Goal: Task Accomplishment & Management: Manage account settings

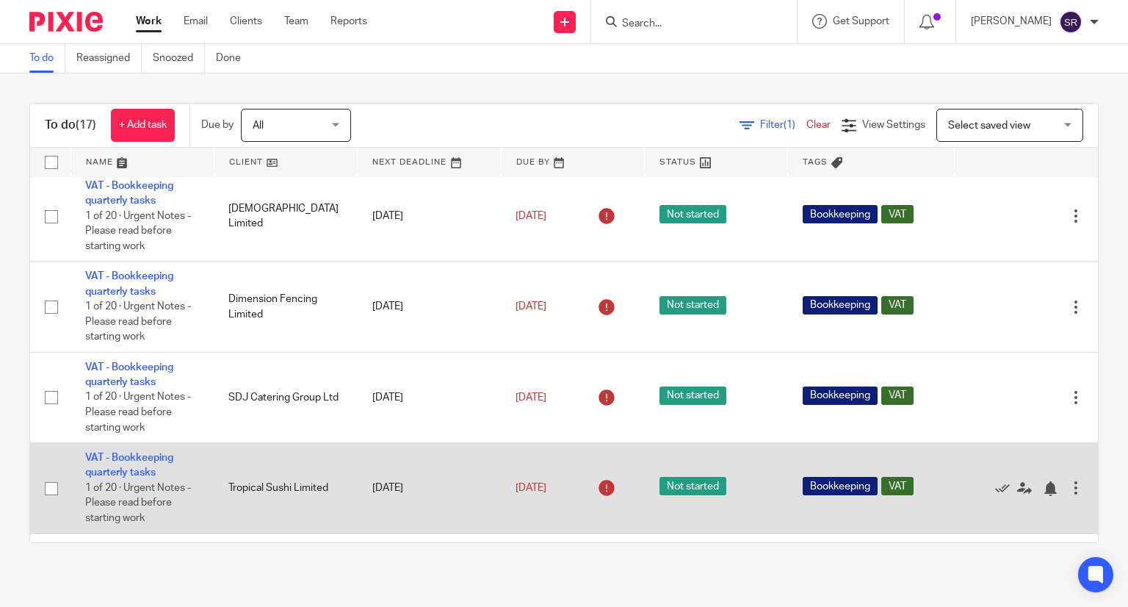
scroll to position [514, 0]
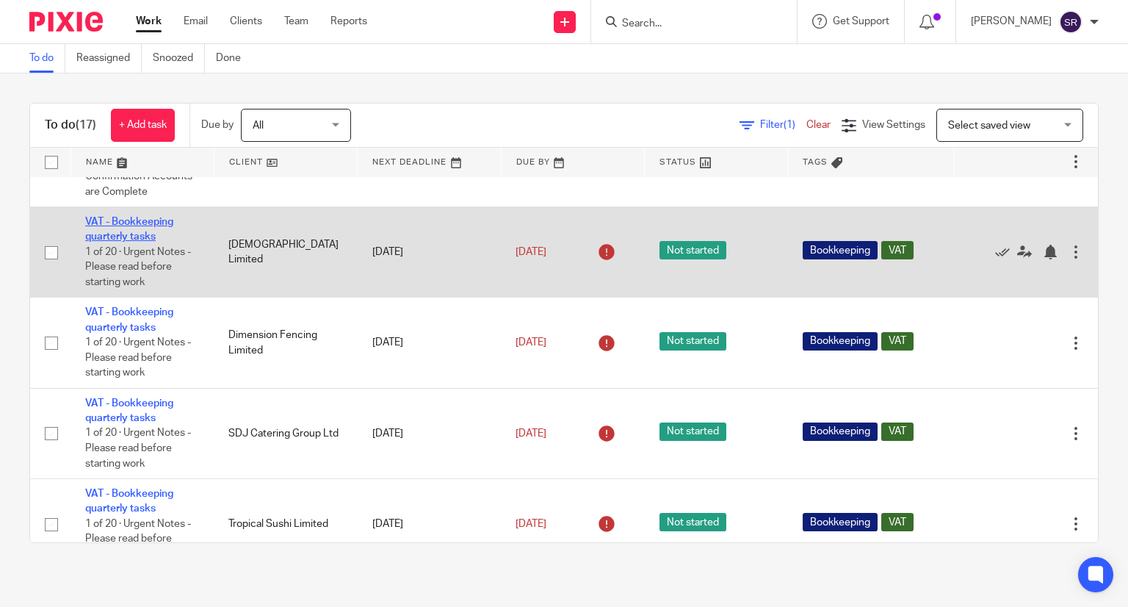
click at [143, 242] on link "VAT - Bookkeeping quarterly tasks" at bounding box center [129, 229] width 88 height 25
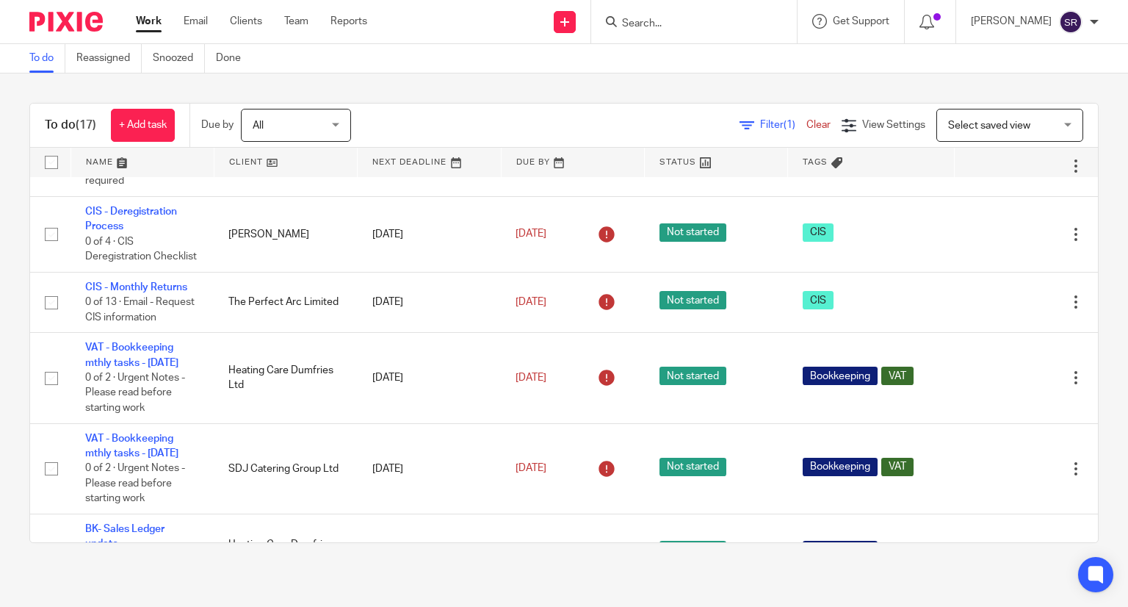
scroll to position [0, 0]
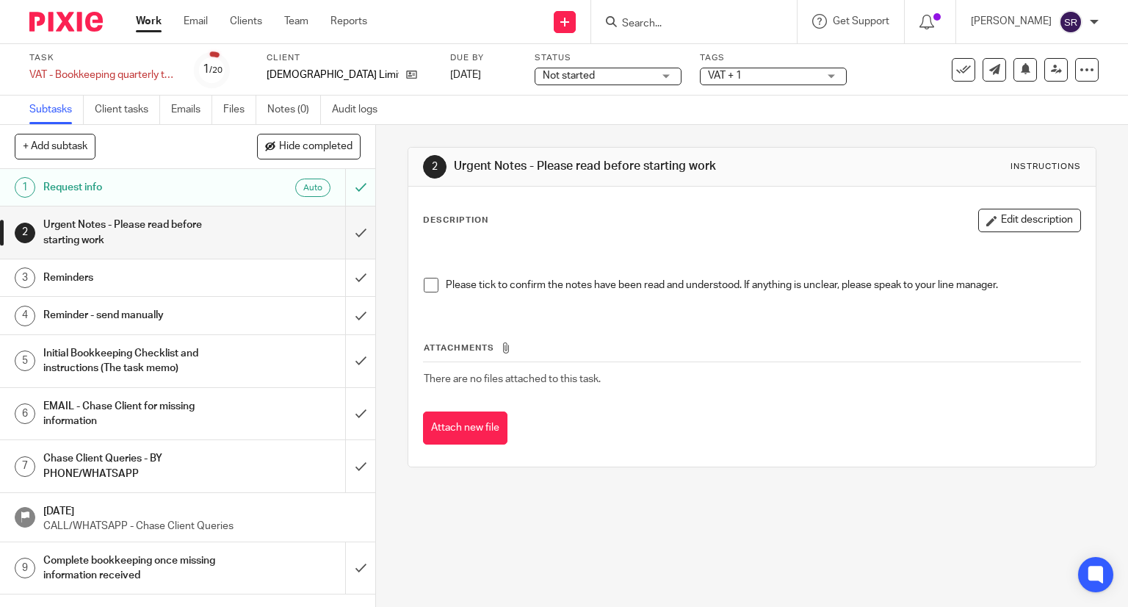
click at [424, 286] on span at bounding box center [431, 285] width 15 height 15
click at [348, 231] on input "submit" at bounding box center [187, 232] width 375 height 52
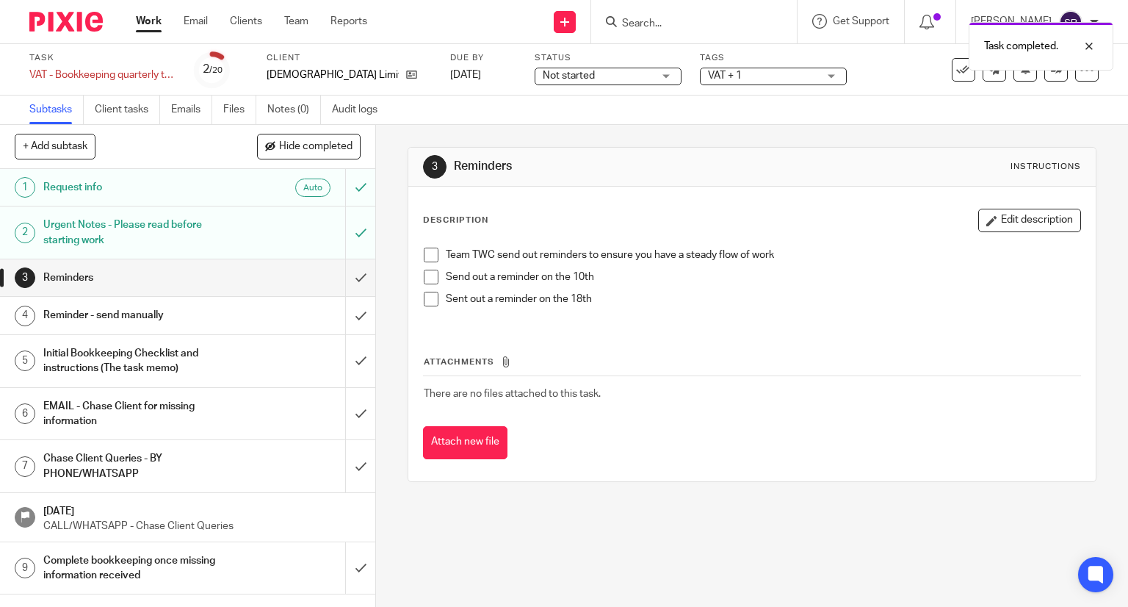
click at [424, 253] on span at bounding box center [431, 254] width 15 height 15
click at [424, 279] on span at bounding box center [431, 276] width 15 height 15
click at [424, 294] on span at bounding box center [431, 299] width 15 height 15
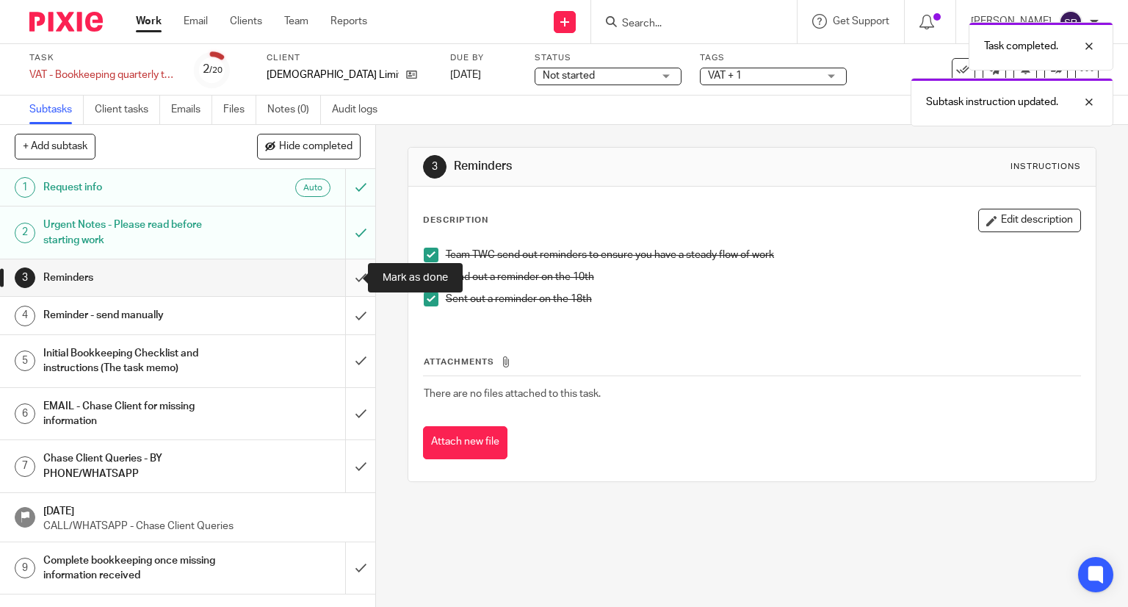
click at [344, 279] on input "submit" at bounding box center [187, 277] width 375 height 37
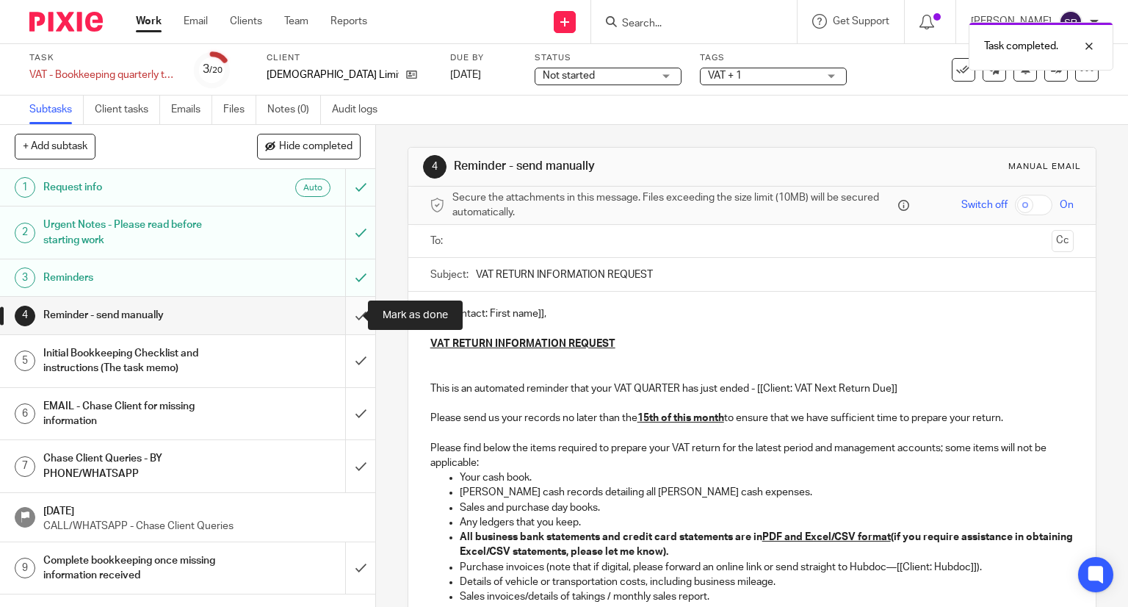
click at [344, 315] on input "submit" at bounding box center [187, 315] width 375 height 37
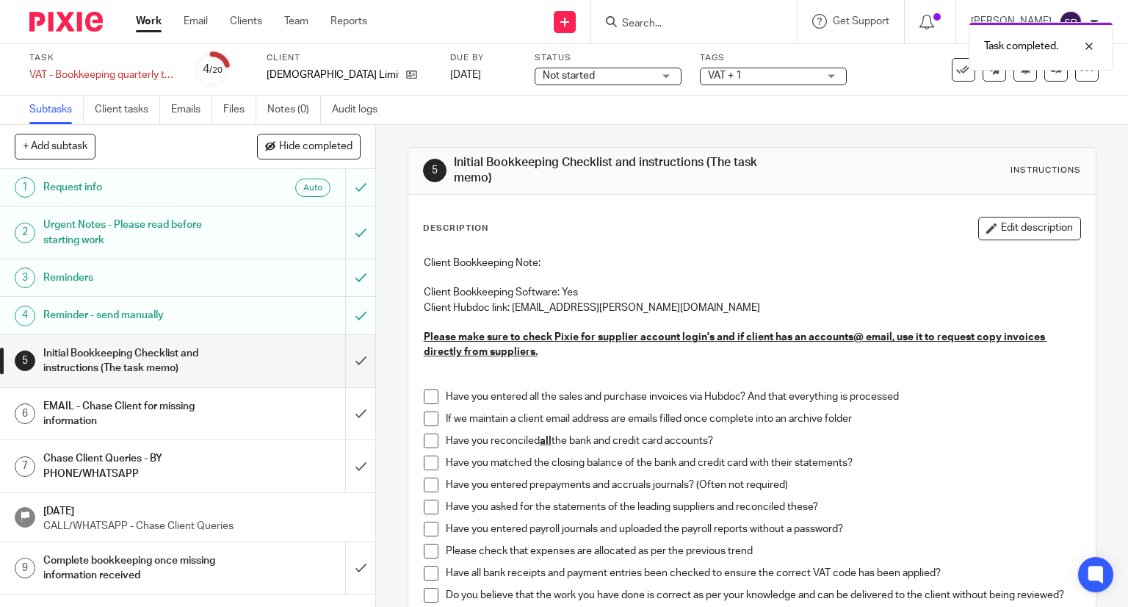
click at [426, 391] on span at bounding box center [431, 396] width 15 height 15
click at [426, 415] on span at bounding box center [431, 418] width 15 height 15
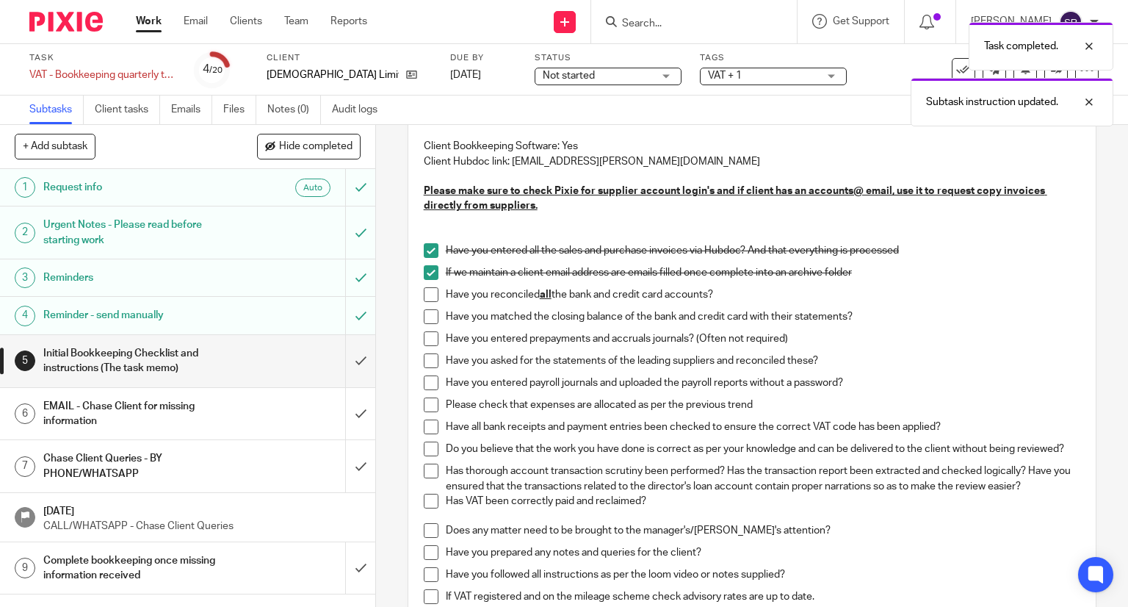
scroll to position [147, 0]
click at [429, 292] on span at bounding box center [431, 293] width 15 height 15
click at [424, 314] on span at bounding box center [431, 315] width 15 height 15
click at [424, 333] on span at bounding box center [431, 337] width 15 height 15
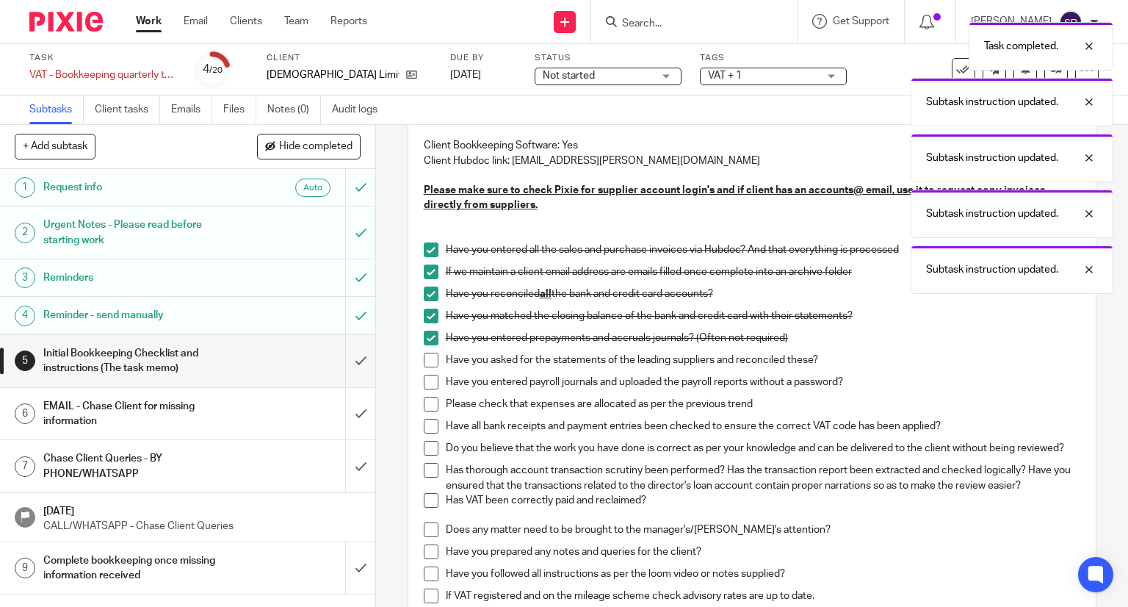
click at [426, 353] on span at bounding box center [431, 359] width 15 height 15
click at [429, 379] on span at bounding box center [431, 382] width 15 height 15
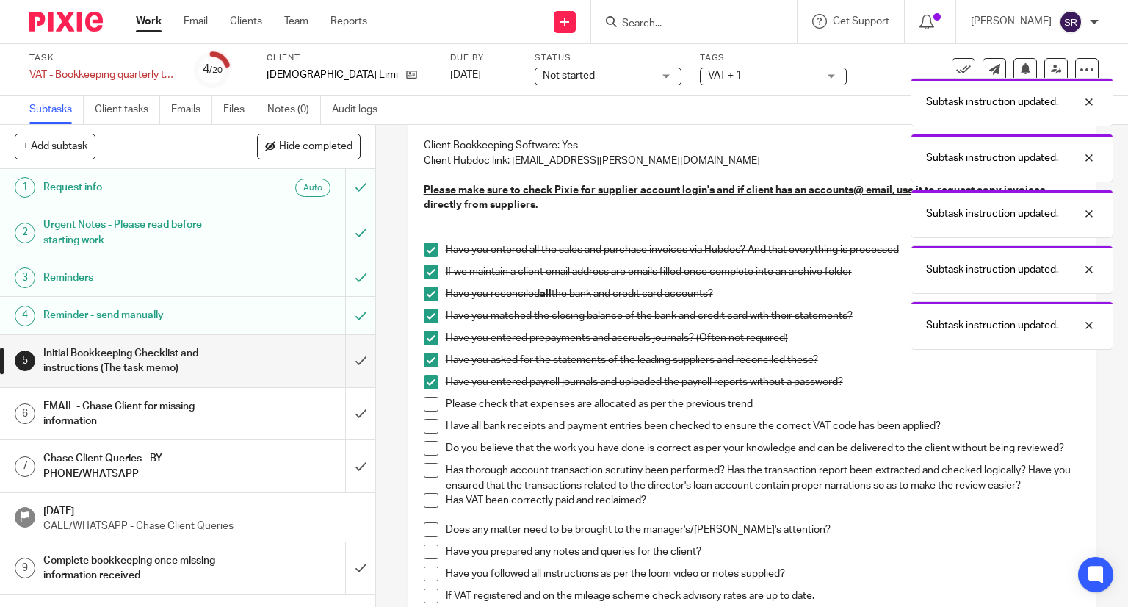
click at [430, 403] on span at bounding box center [431, 404] width 15 height 15
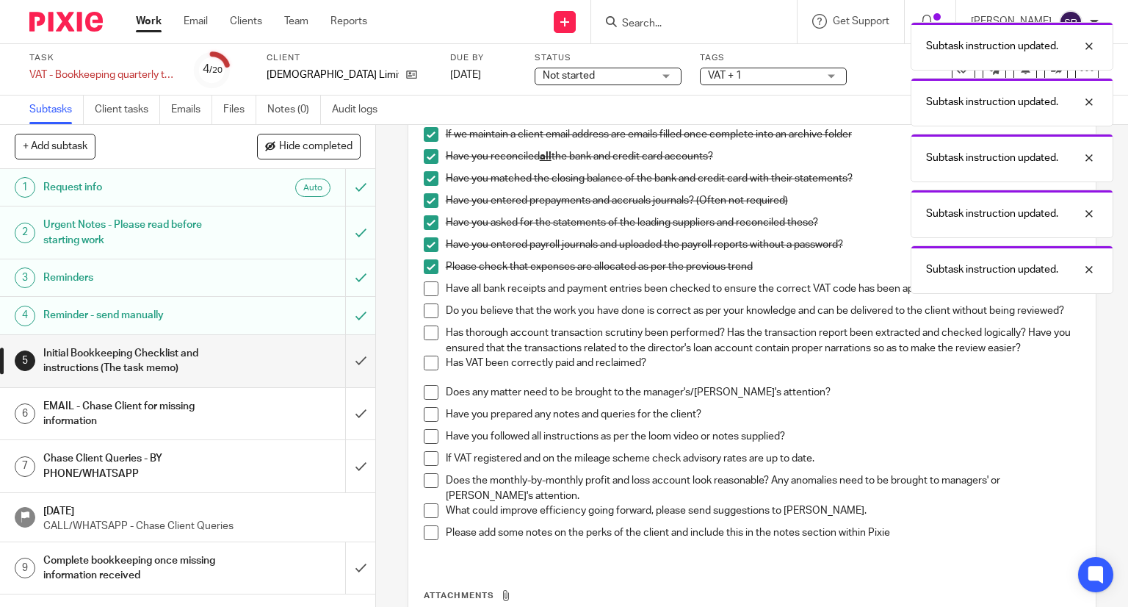
scroll to position [294, 0]
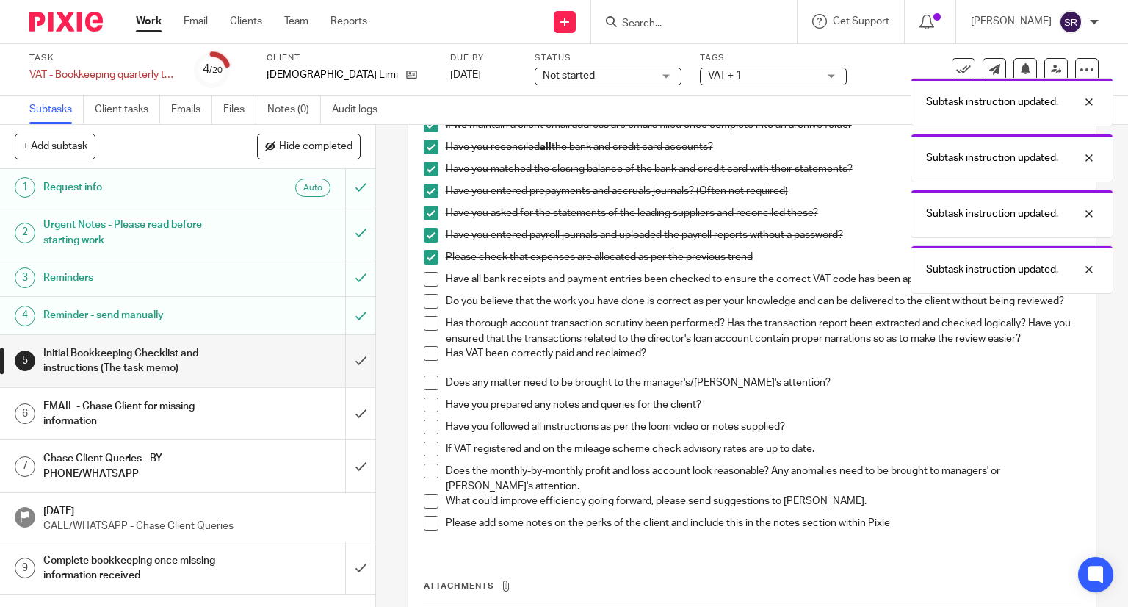
click at [424, 281] on span at bounding box center [431, 279] width 15 height 15
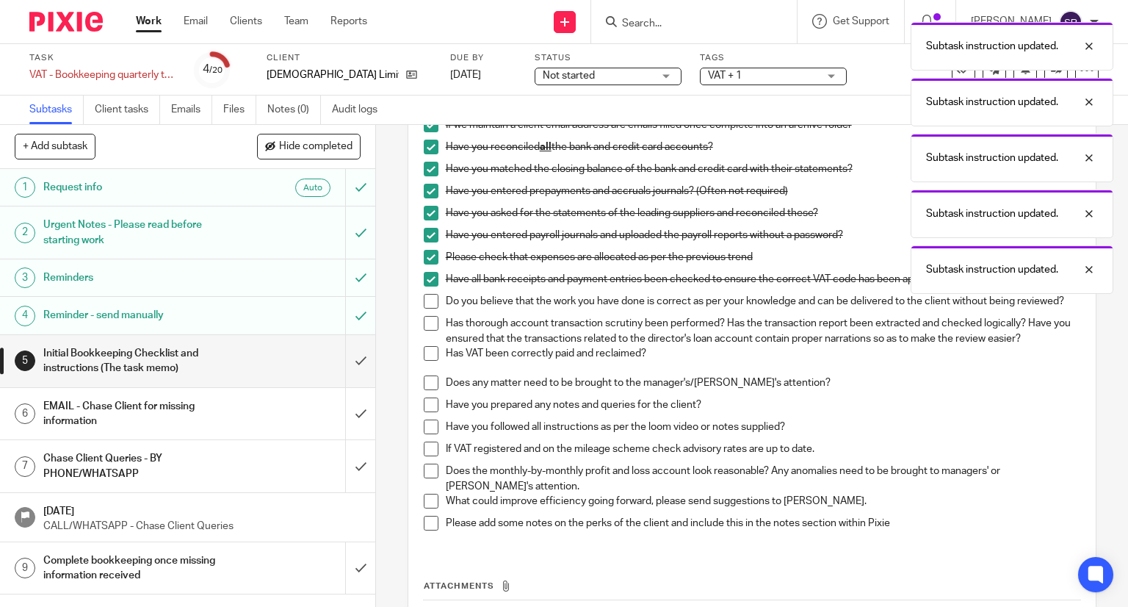
click at [424, 302] on span at bounding box center [431, 301] width 15 height 15
click at [424, 330] on span at bounding box center [431, 323] width 15 height 15
click at [424, 355] on span at bounding box center [431, 353] width 15 height 15
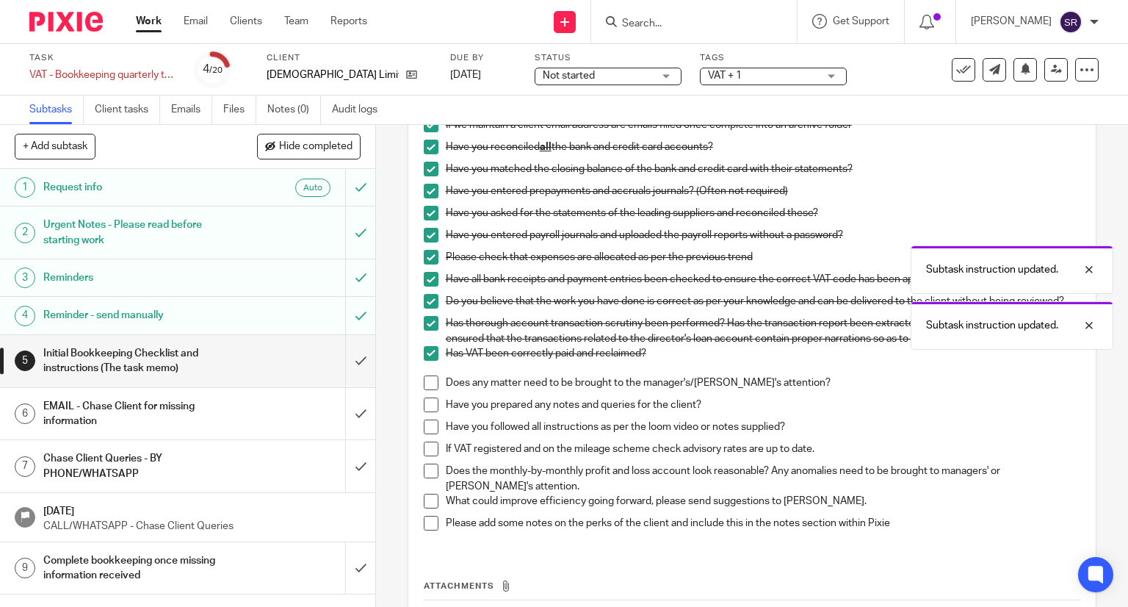
drag, startPoint x: 426, startPoint y: 383, endPoint x: 428, endPoint y: 392, distance: 9.1
click at [427, 384] on span at bounding box center [431, 382] width 15 height 15
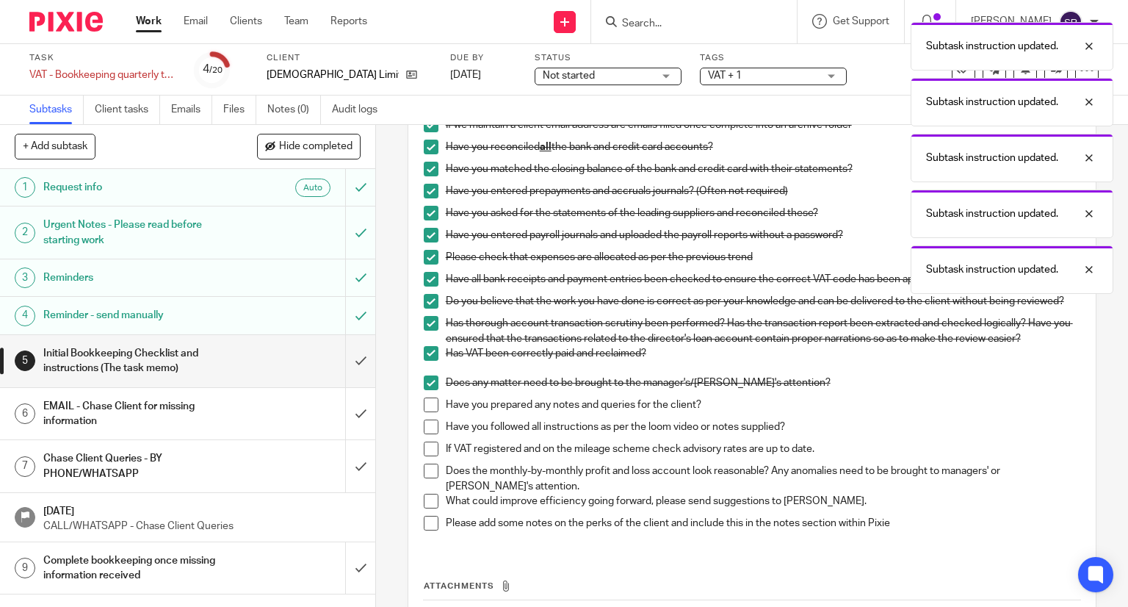
click at [425, 405] on span at bounding box center [431, 404] width 15 height 15
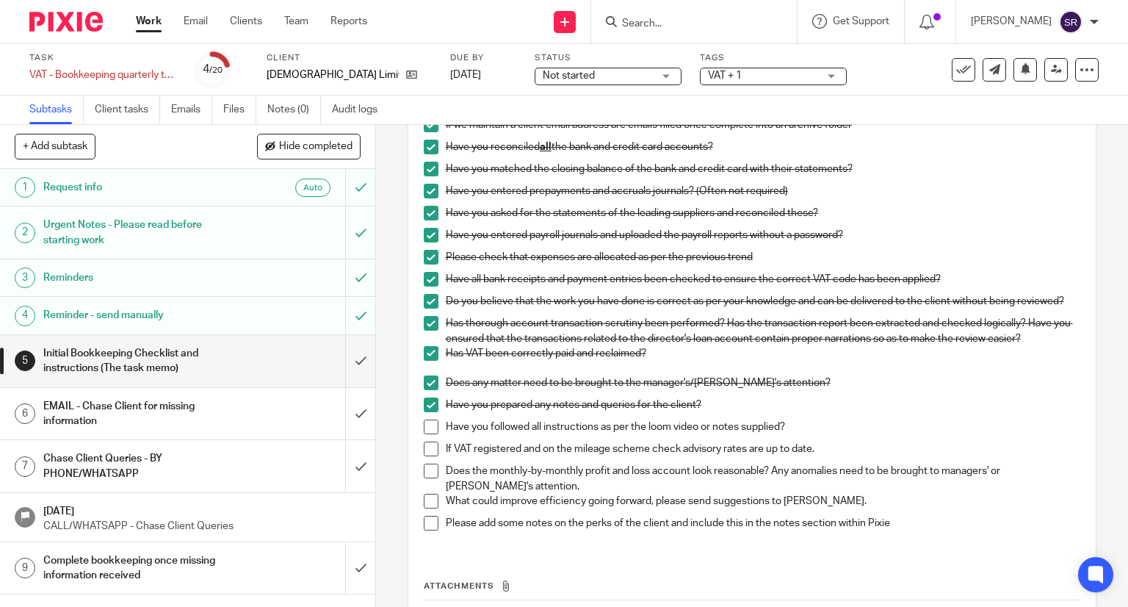
click at [427, 434] on span at bounding box center [431, 426] width 15 height 15
click at [424, 455] on span at bounding box center [431, 448] width 15 height 15
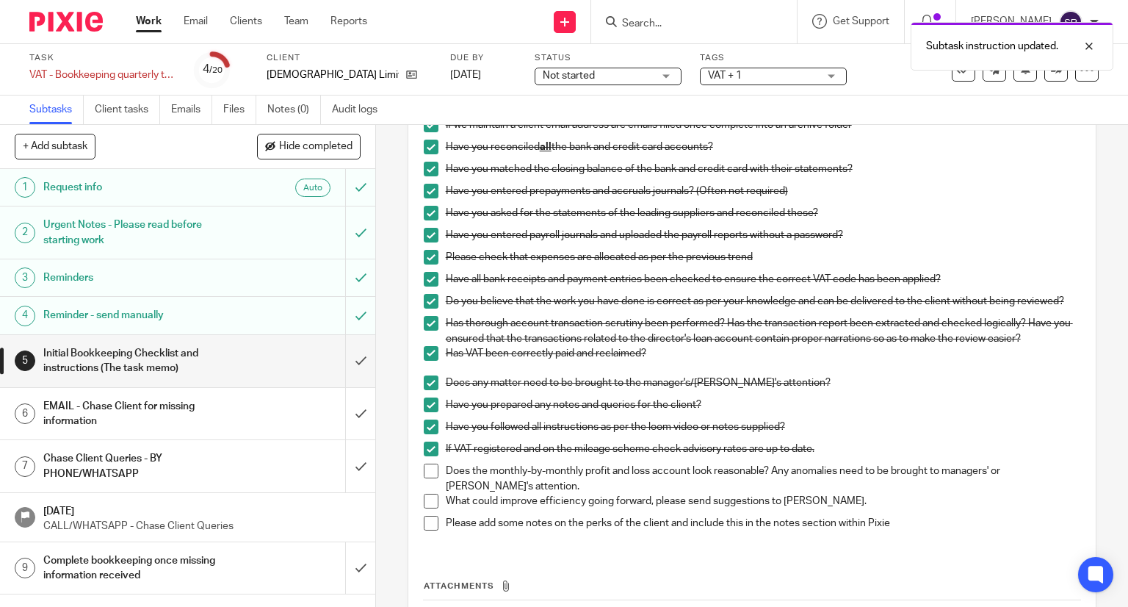
click at [424, 475] on span at bounding box center [431, 470] width 15 height 15
click at [427, 508] on span at bounding box center [431, 500] width 15 height 15
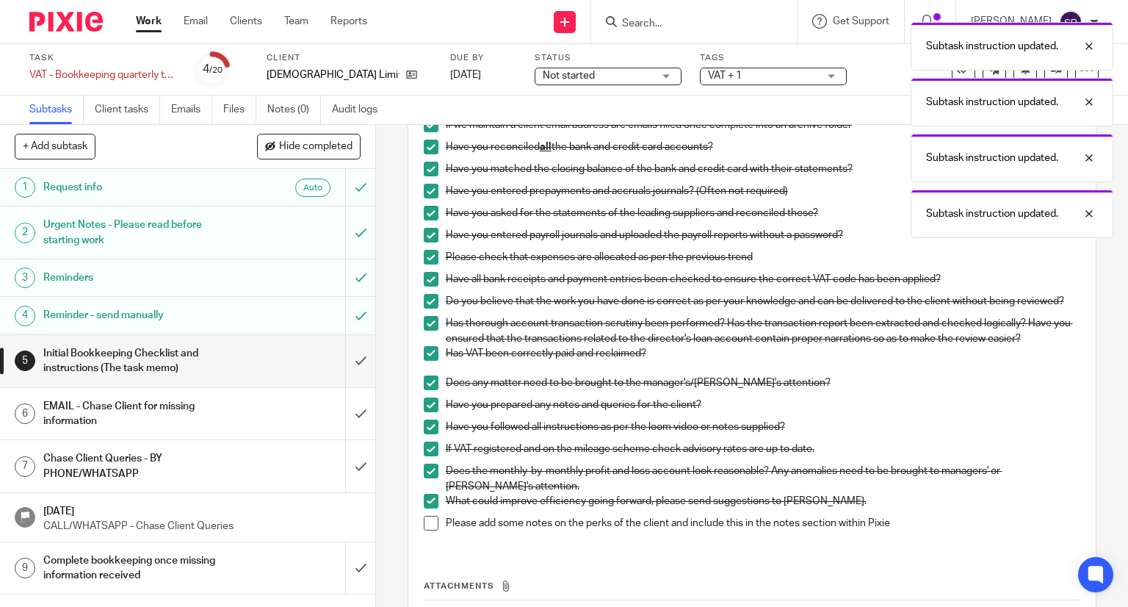
click at [428, 524] on span at bounding box center [431, 523] width 15 height 15
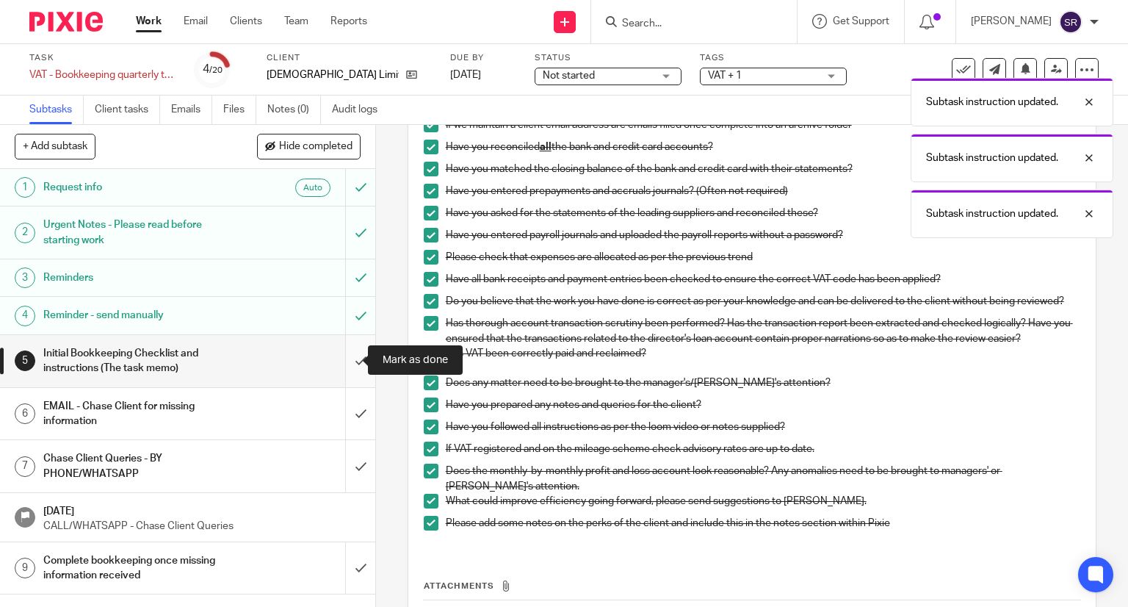
click at [343, 361] on input "submit" at bounding box center [187, 361] width 375 height 52
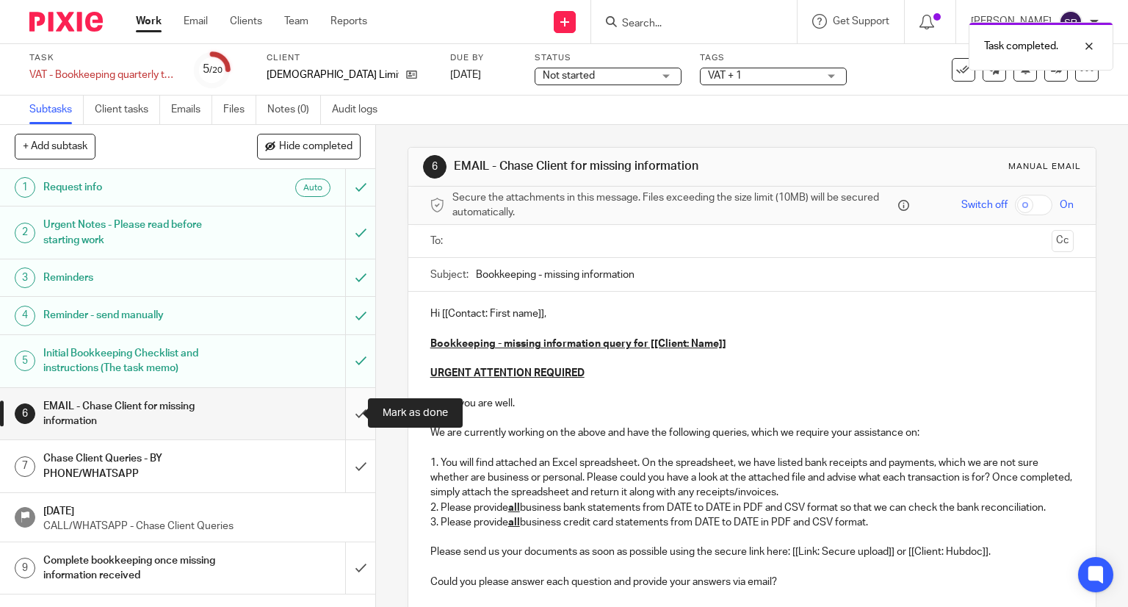
click at [345, 413] on input "submit" at bounding box center [187, 414] width 375 height 52
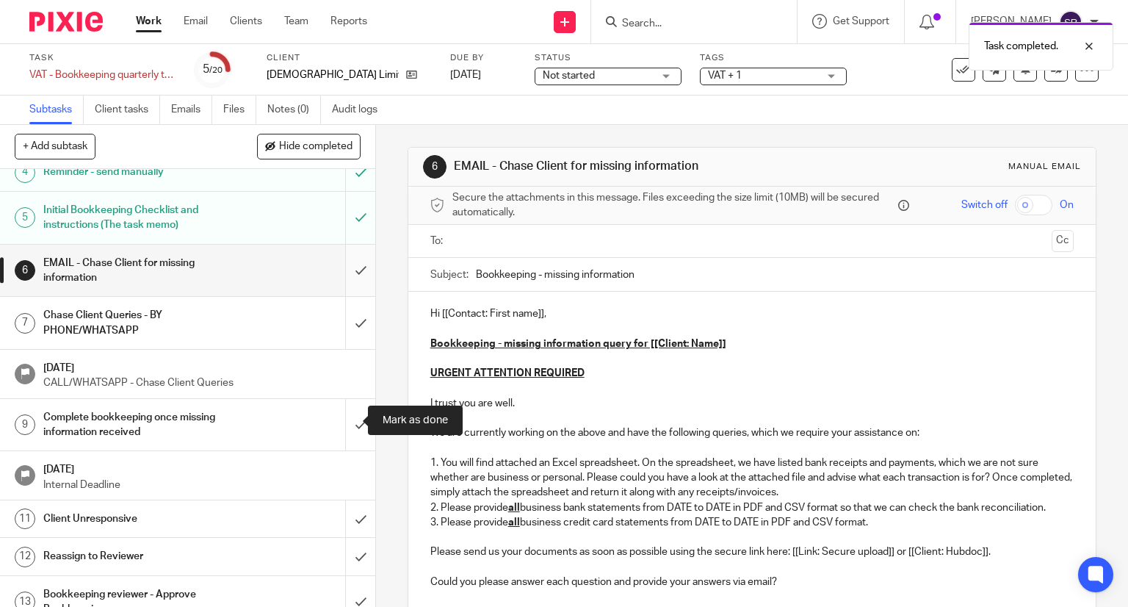
scroll to position [147, 0]
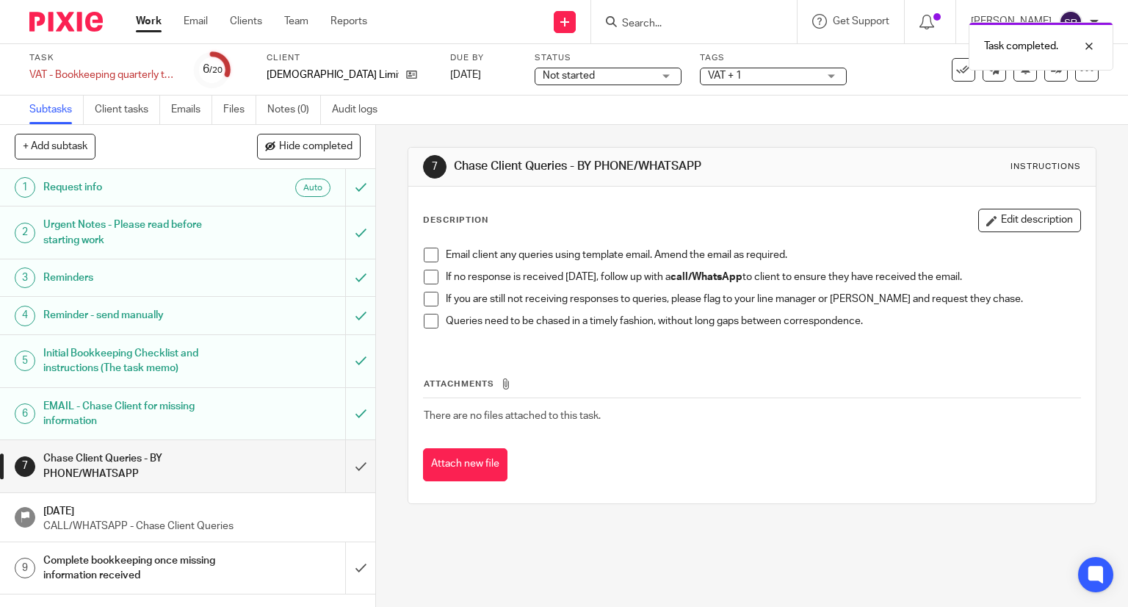
click at [430, 251] on span at bounding box center [431, 254] width 15 height 15
click at [426, 277] on span at bounding box center [431, 276] width 15 height 15
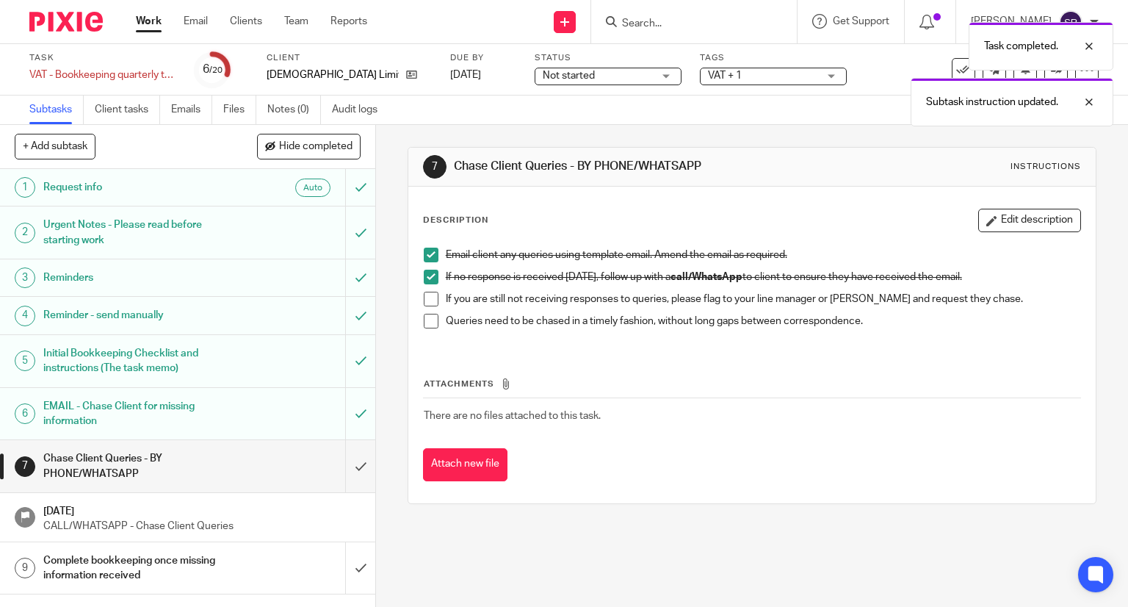
click at [424, 294] on span at bounding box center [431, 299] width 15 height 15
click at [424, 318] on span at bounding box center [431, 321] width 15 height 15
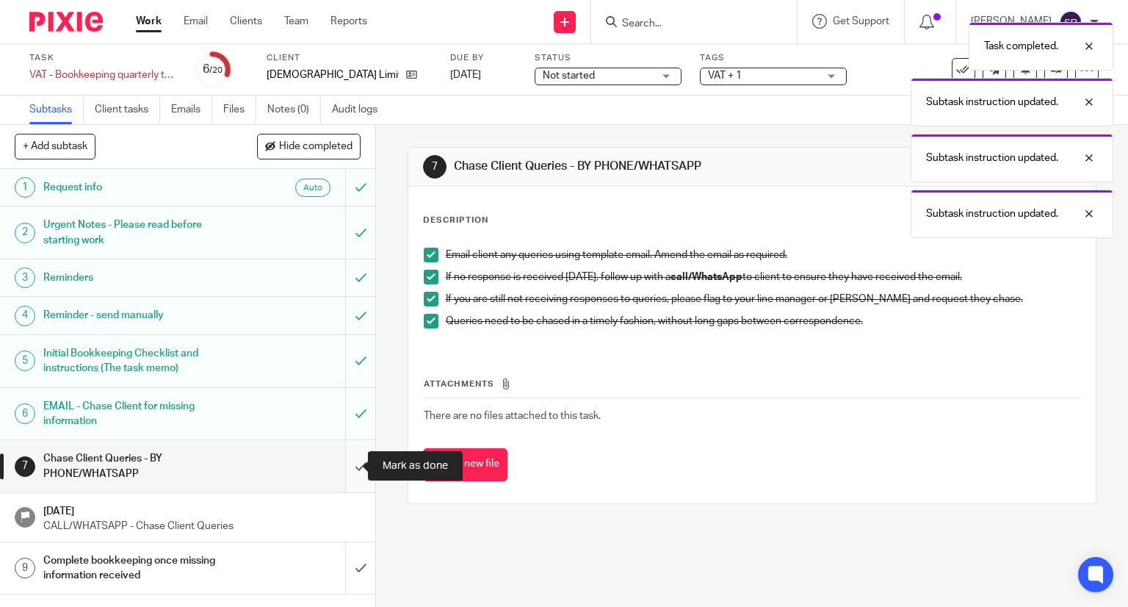
click at [347, 463] on input "submit" at bounding box center [187, 466] width 375 height 52
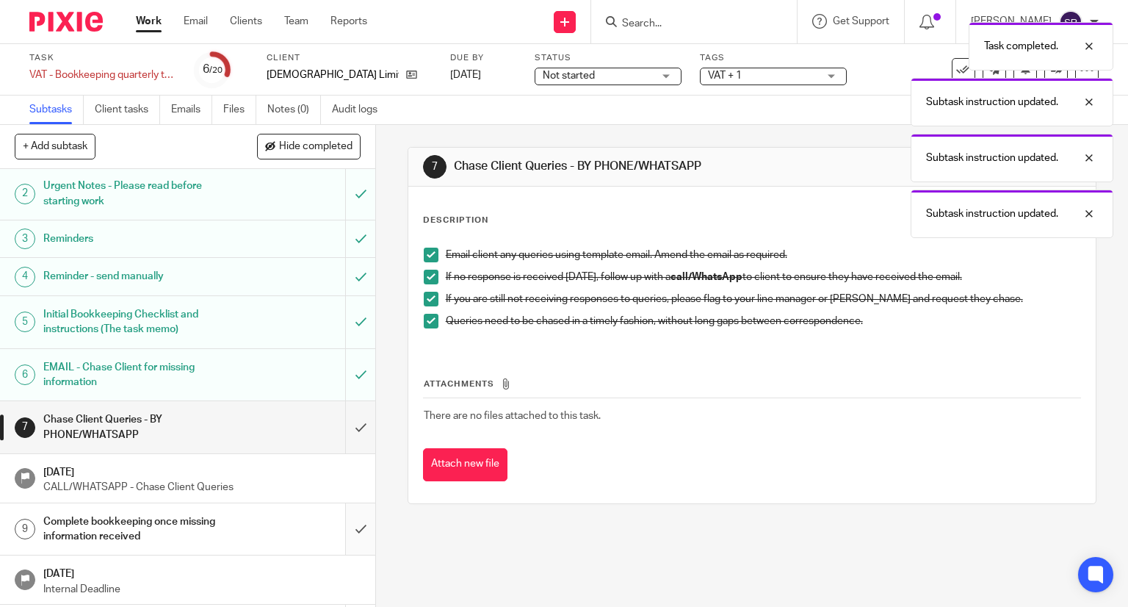
scroll to position [147, 0]
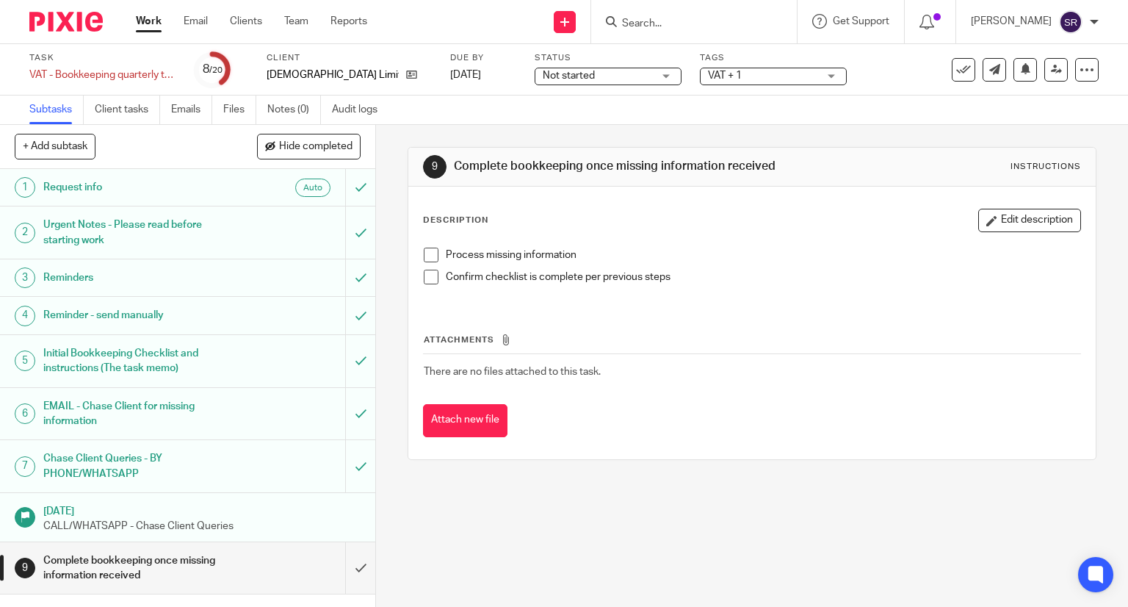
click at [429, 250] on span at bounding box center [431, 254] width 15 height 15
click at [428, 274] on span at bounding box center [431, 276] width 15 height 15
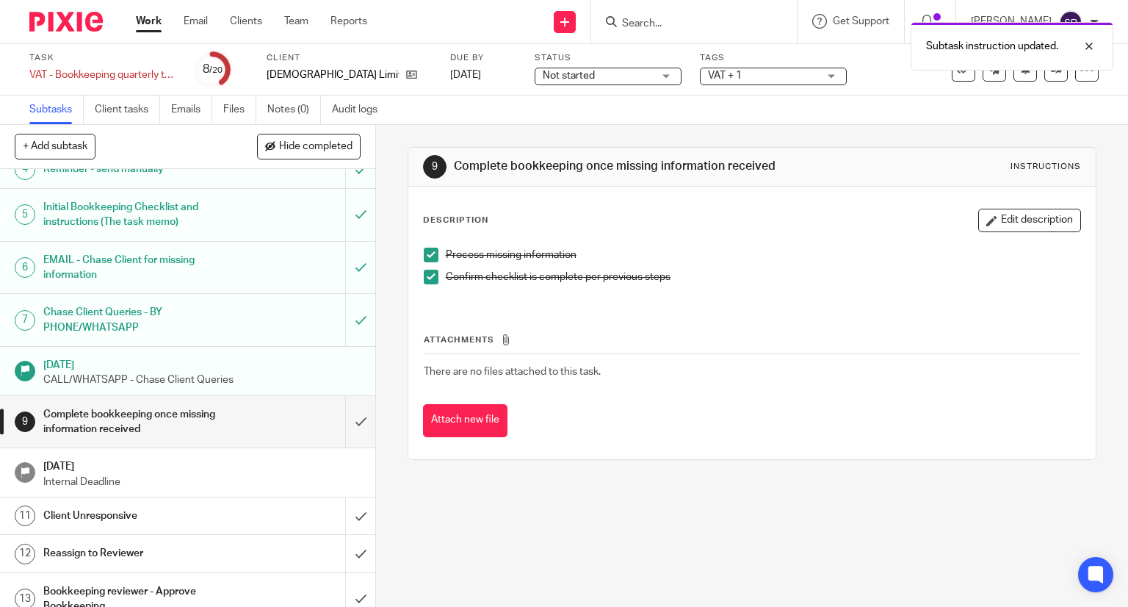
scroll to position [147, 0]
click at [340, 419] on input "submit" at bounding box center [187, 421] width 375 height 52
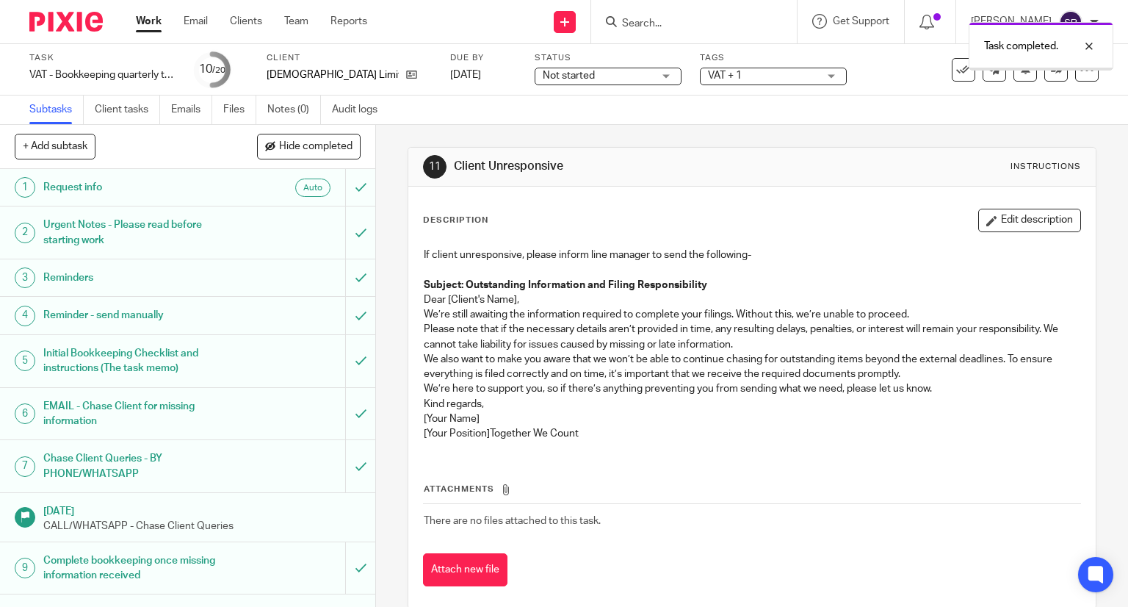
scroll to position [294, 0]
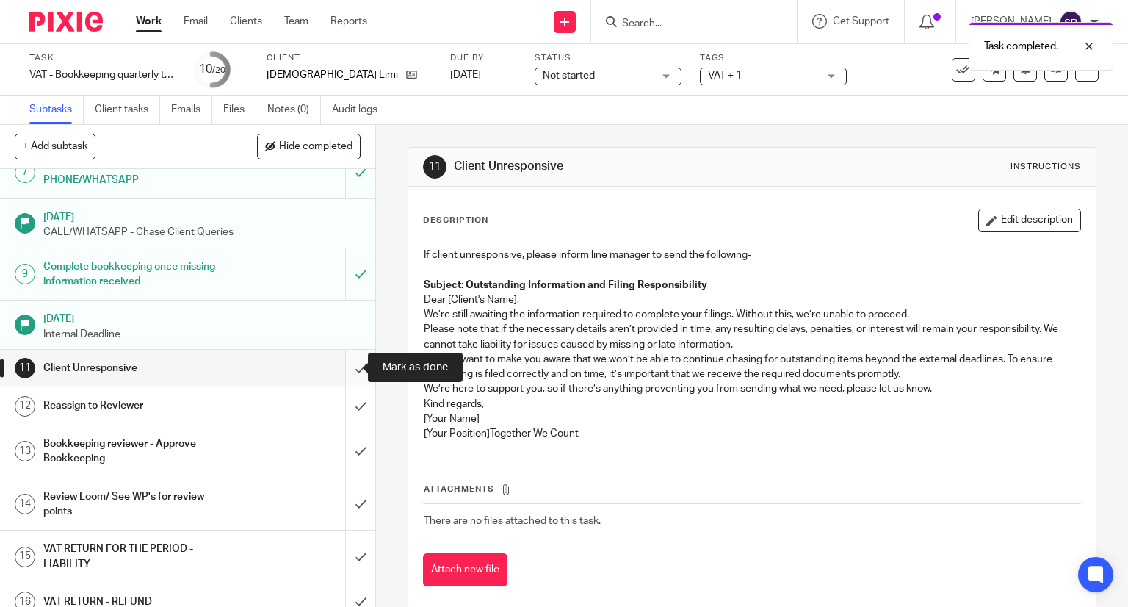
click at [344, 365] on input "submit" at bounding box center [187, 368] width 375 height 37
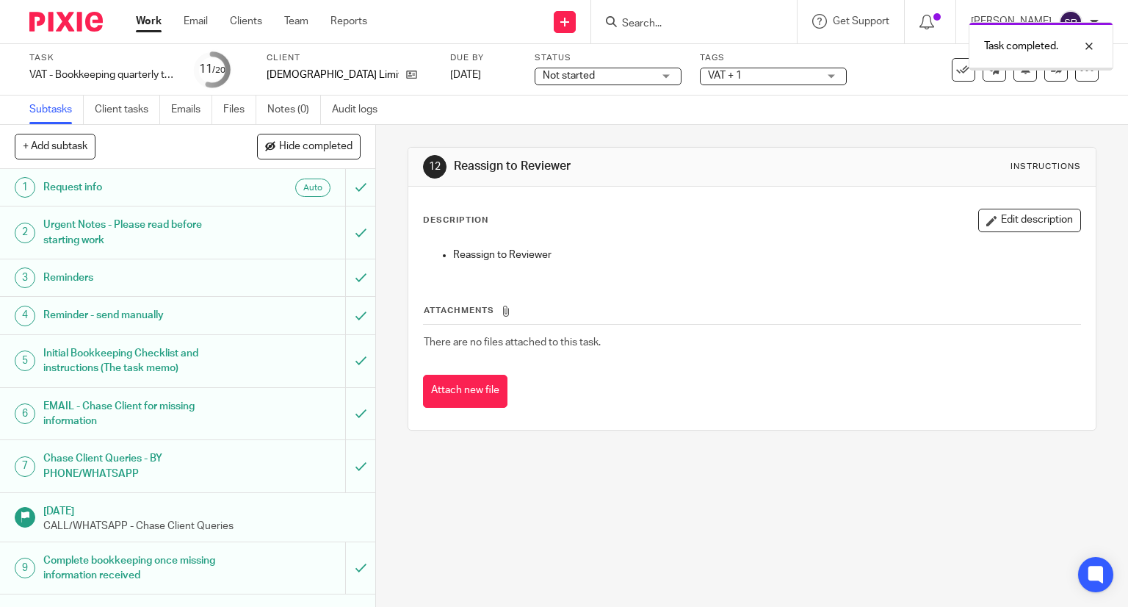
click at [1044, 75] on link at bounding box center [1055, 69] width 23 height 23
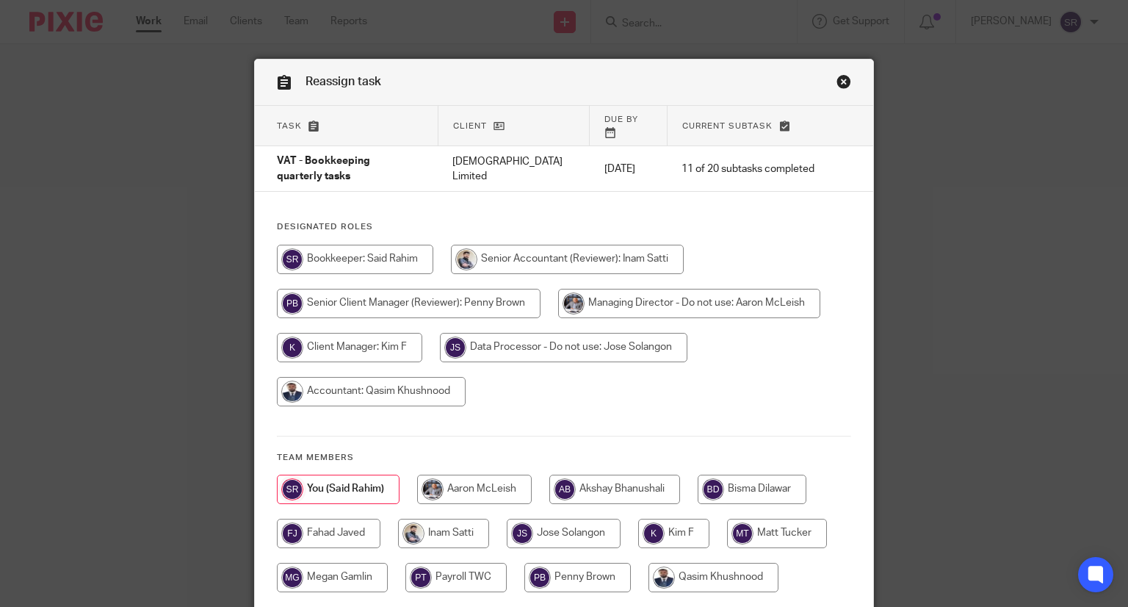
click at [490, 300] on input "radio" at bounding box center [409, 303] width 264 height 29
radio input "true"
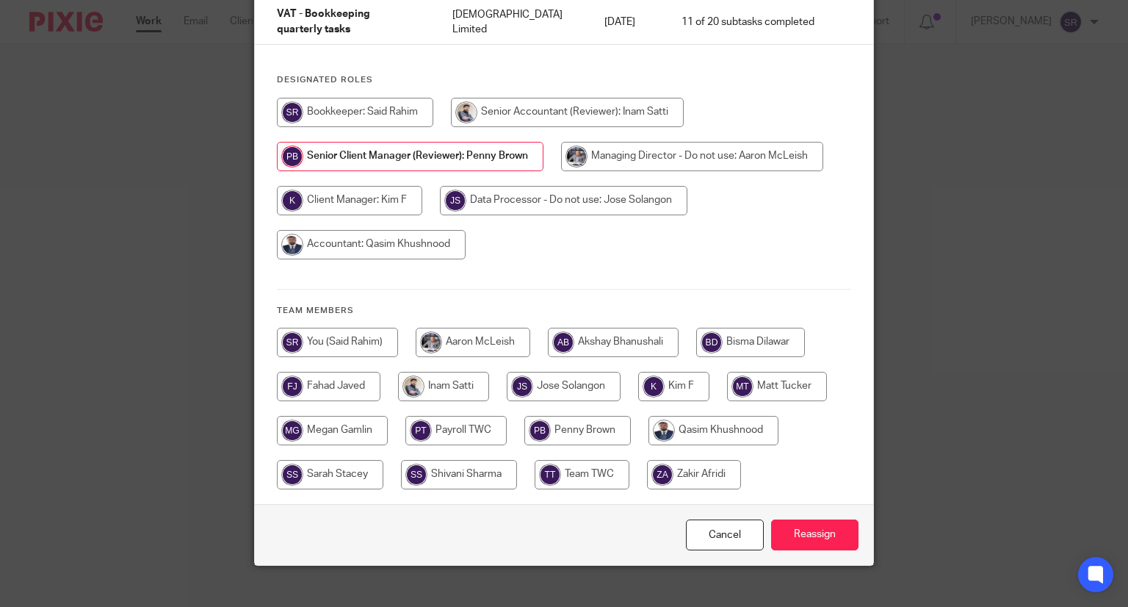
scroll to position [153, 0]
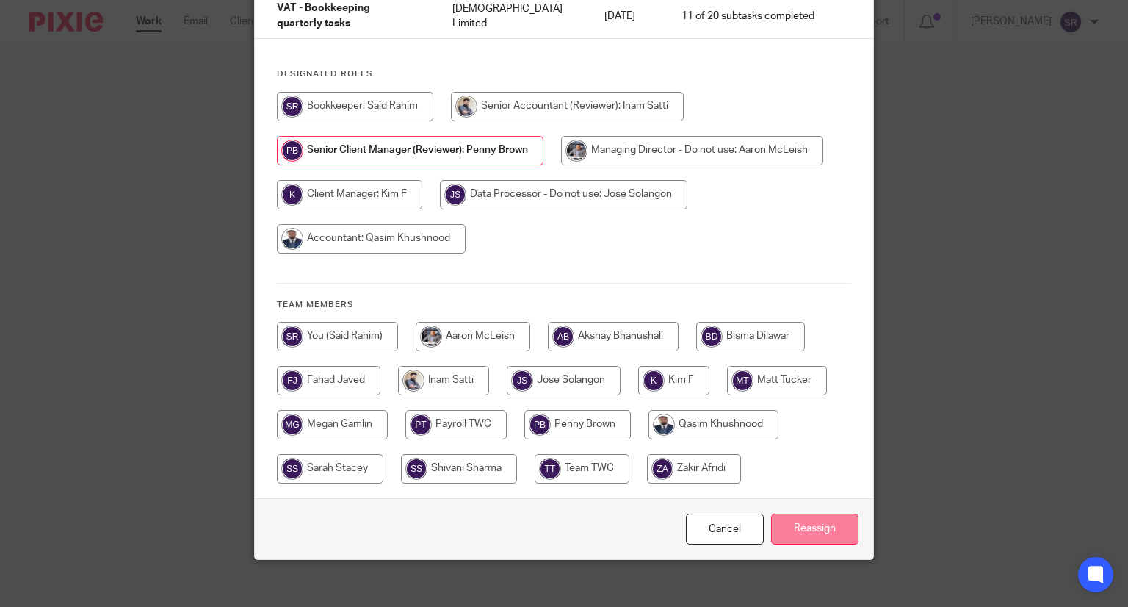
click at [803, 518] on input "Reassign" at bounding box center [814, 529] width 87 height 32
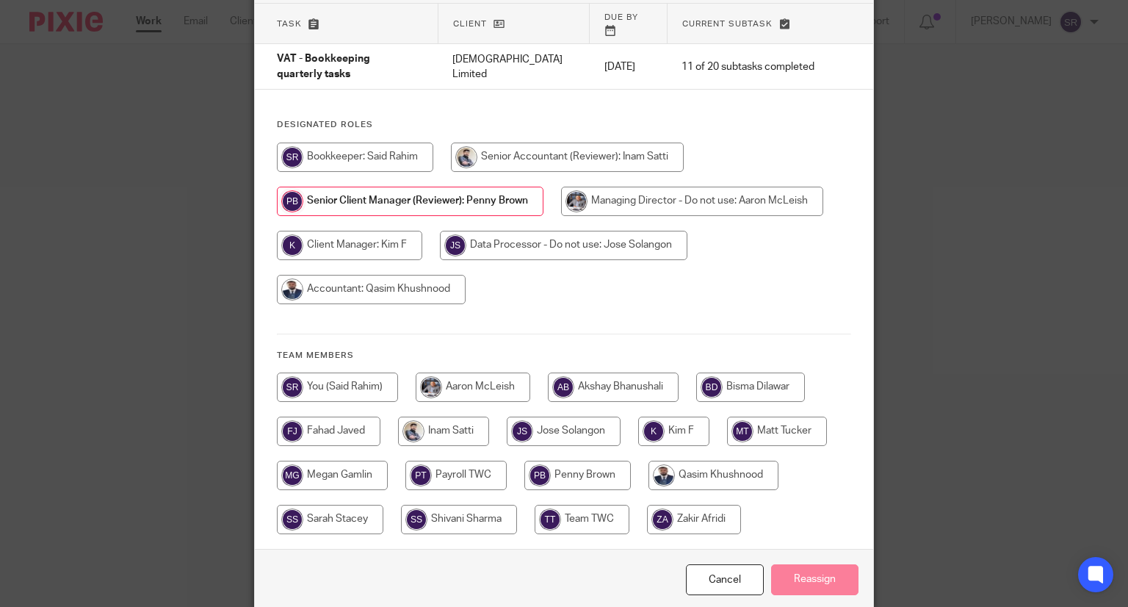
scroll to position [79, 0]
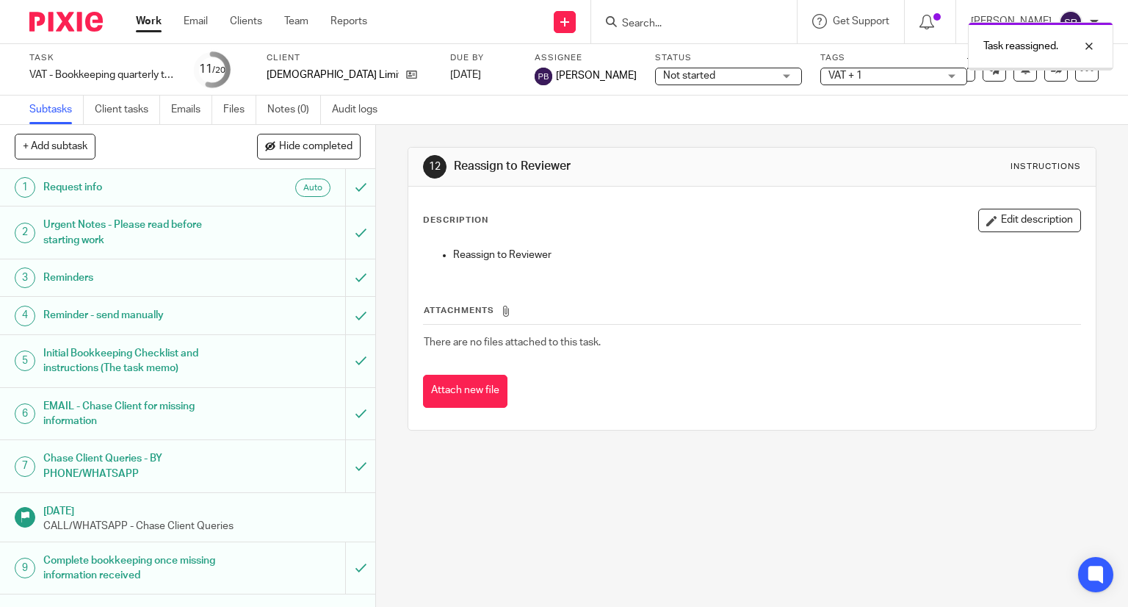
click at [159, 26] on link "Work" at bounding box center [149, 21] width 26 height 15
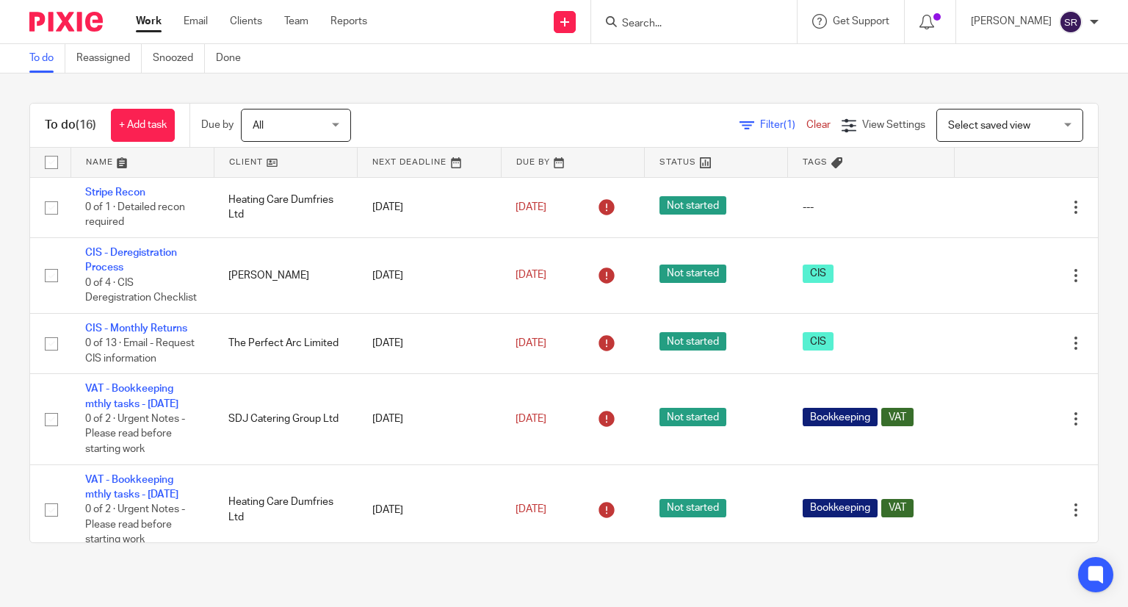
click at [676, 18] on input "Search" at bounding box center [687, 24] width 132 height 13
type input "high"
click at [558, 65] on div "To do Reassigned Snoozed Done" at bounding box center [564, 58] width 1128 height 29
click at [745, 21] on input "Search" at bounding box center [687, 24] width 132 height 13
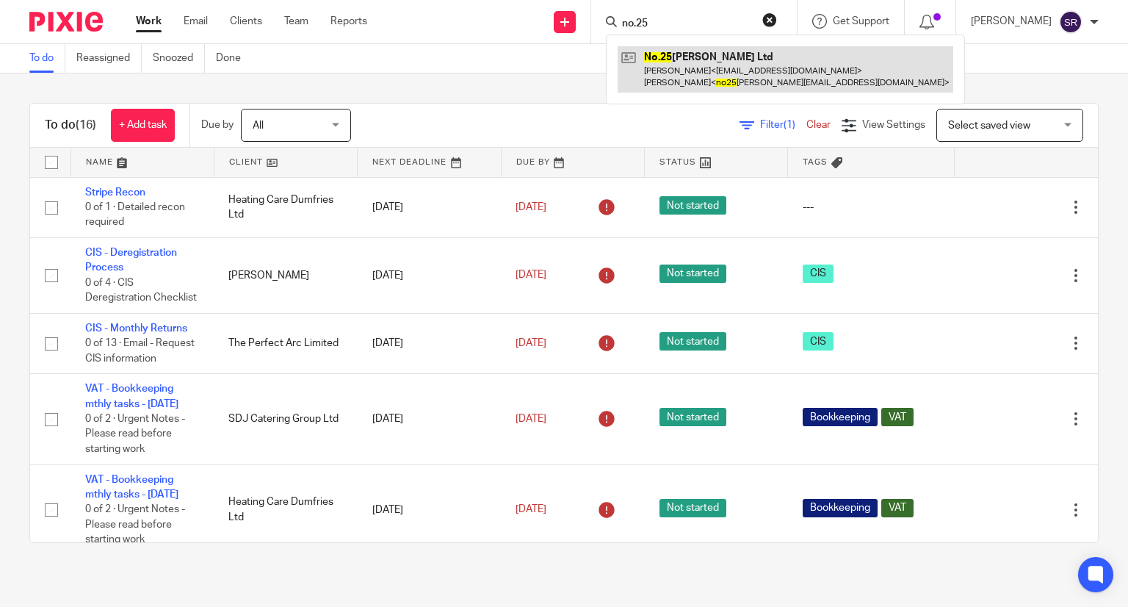
type input "no.25"
click at [728, 84] on link at bounding box center [786, 69] width 336 height 46
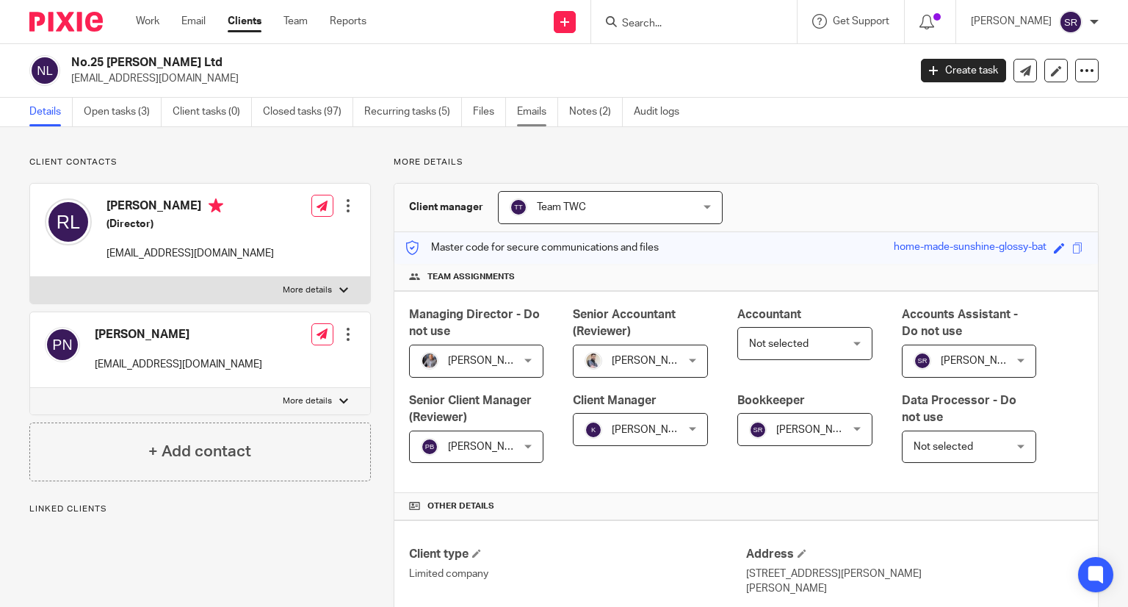
click at [555, 112] on link "Emails" at bounding box center [537, 112] width 41 height 29
click at [543, 110] on link "Emails" at bounding box center [537, 112] width 41 height 29
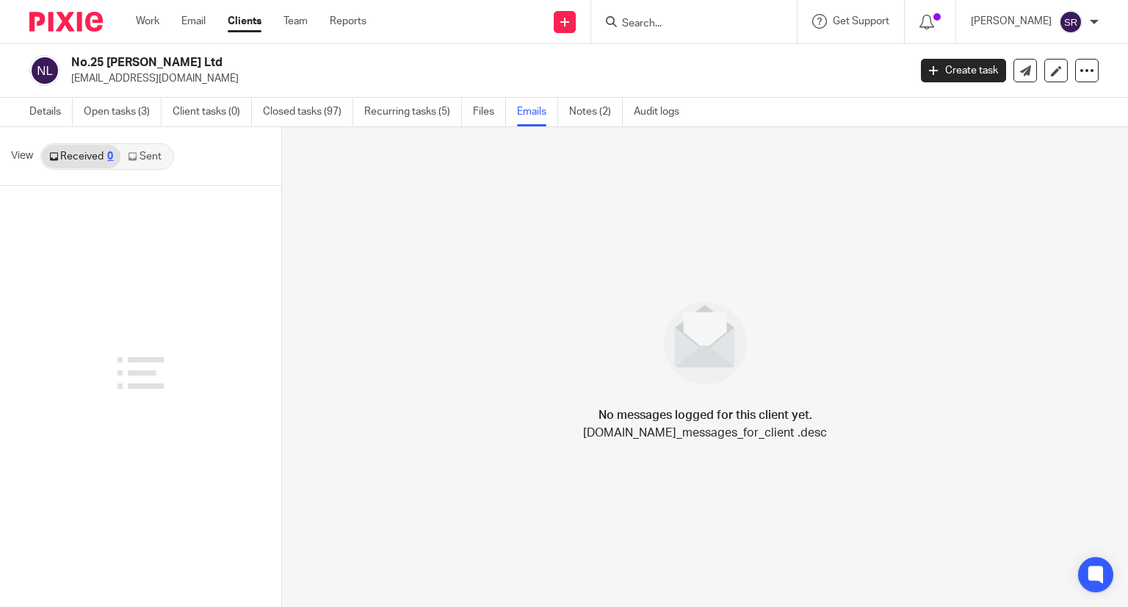
click at [147, 155] on link "Sent" at bounding box center [145, 156] width 51 height 23
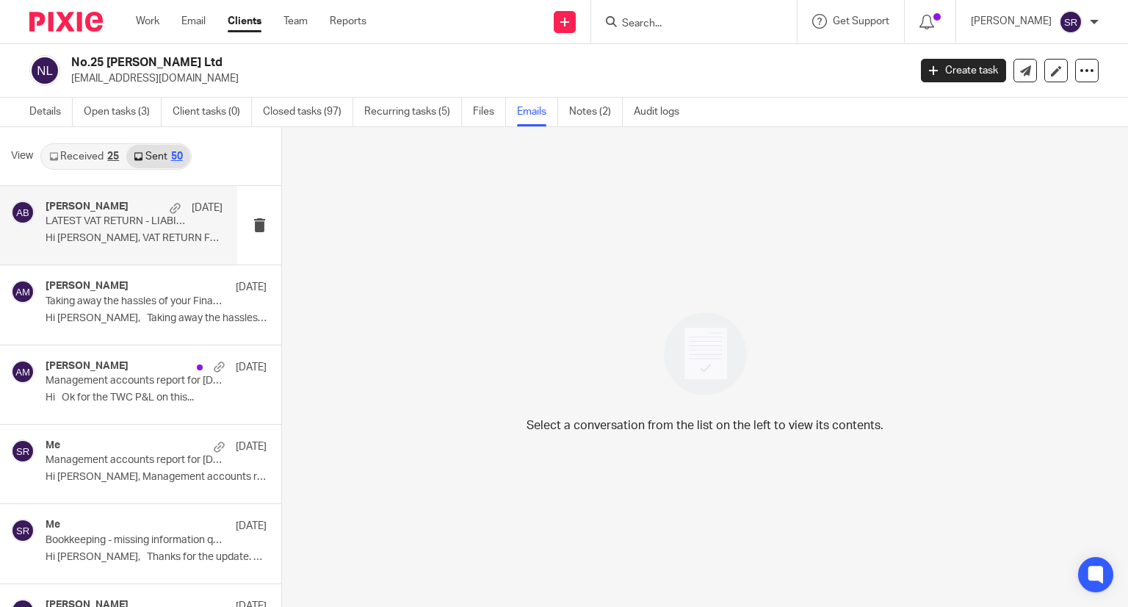
click at [129, 217] on p "LATEST VAT RETURN - LIABILITY Q.E July-25" at bounding box center [117, 221] width 142 height 12
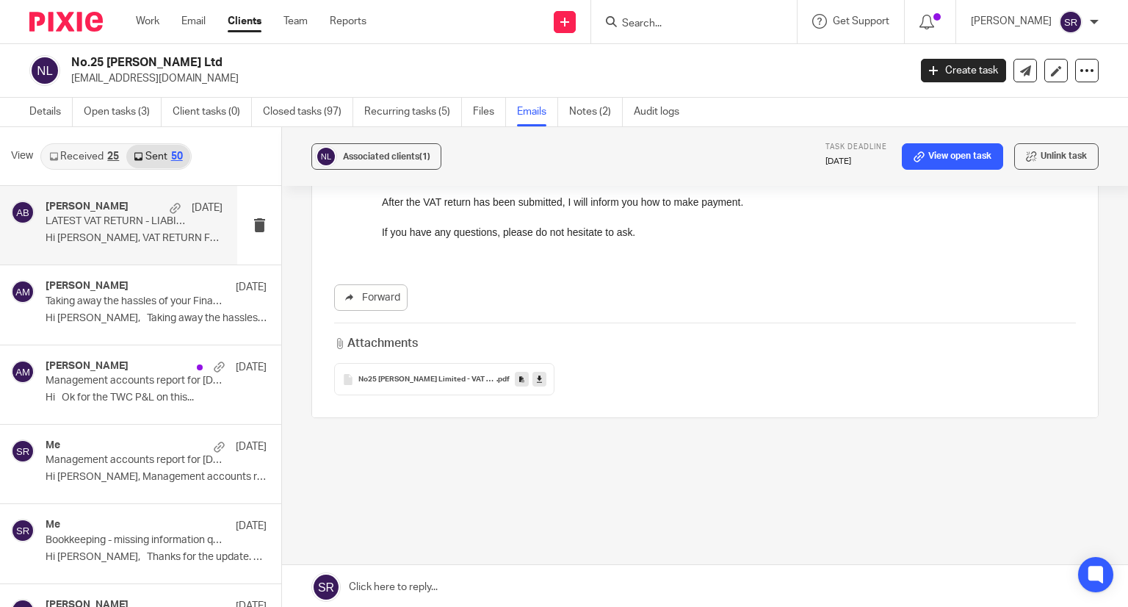
scroll to position [5, 0]
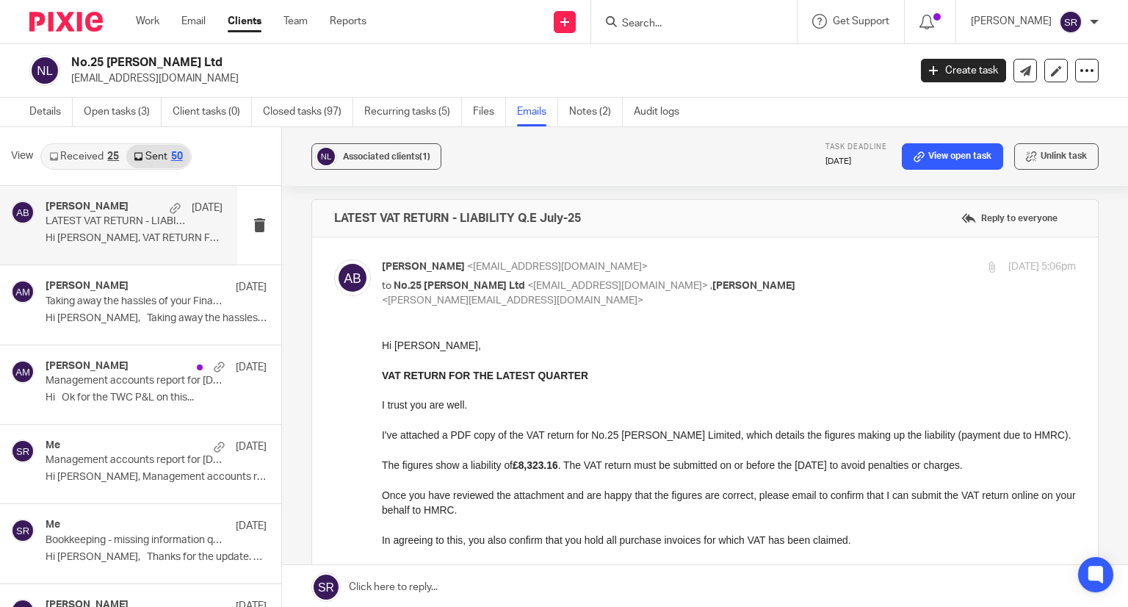
click at [84, 151] on link "Received 25" at bounding box center [84, 156] width 84 height 23
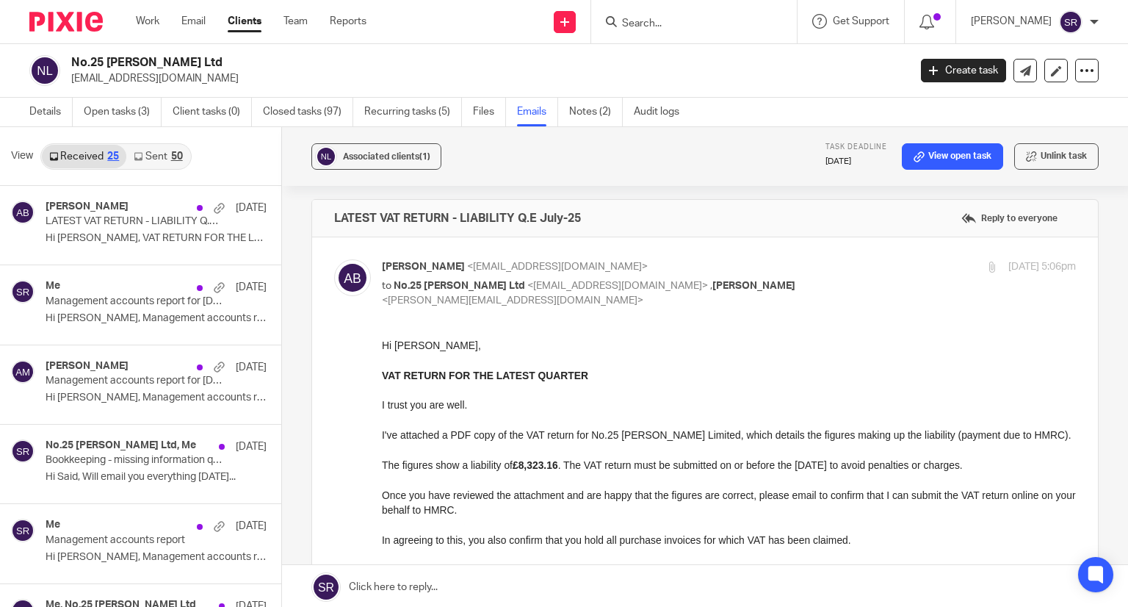
scroll to position [1, 0]
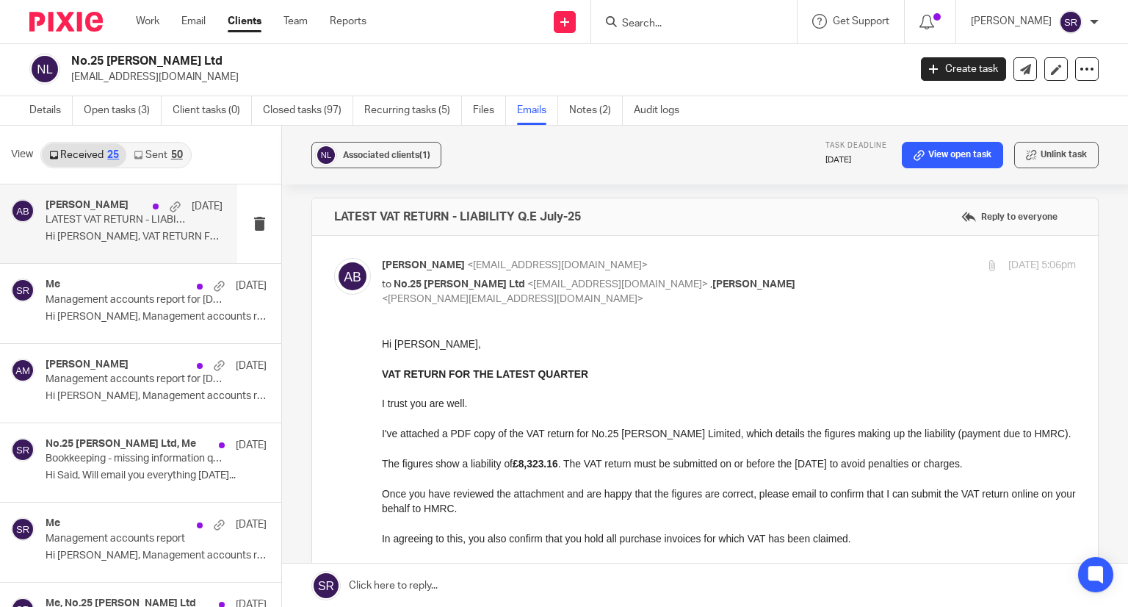
click at [65, 207] on h4 "[PERSON_NAME]" at bounding box center [87, 205] width 83 height 12
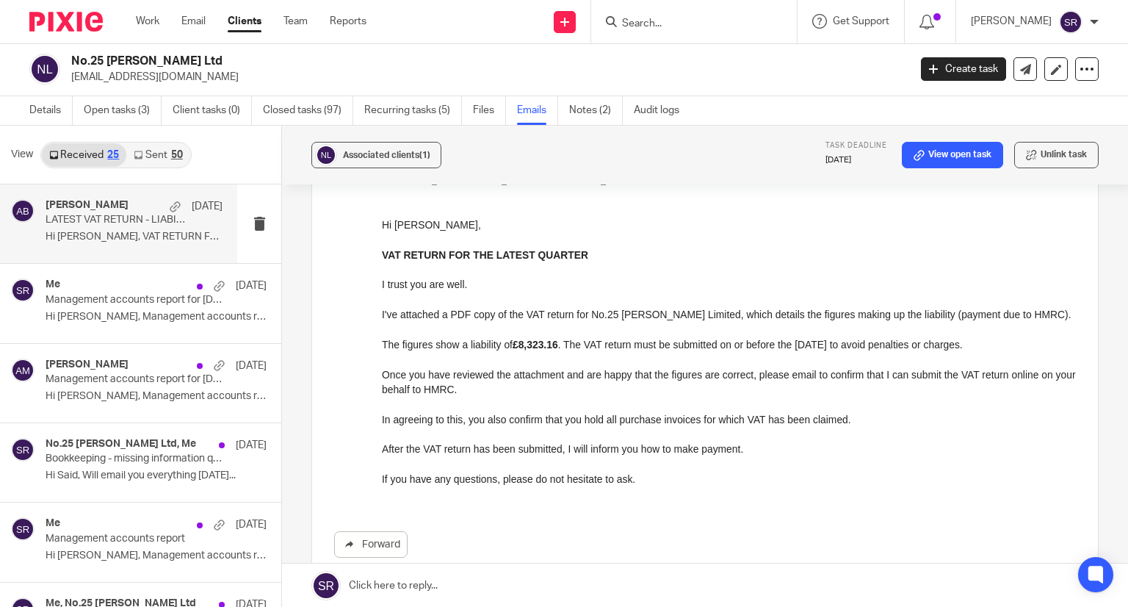
scroll to position [0, 0]
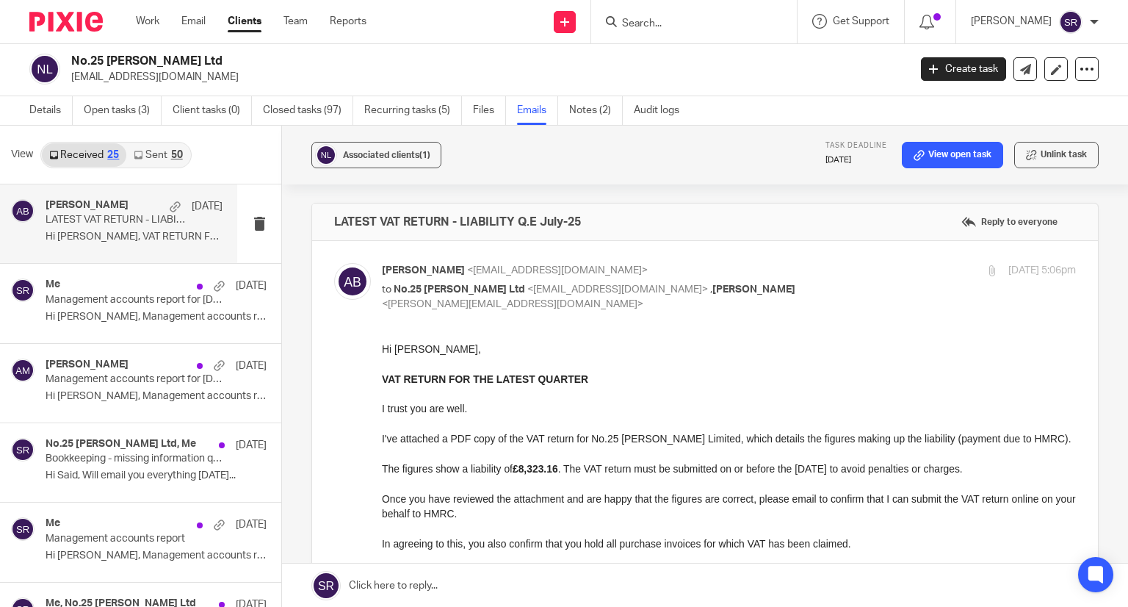
click at [156, 159] on link "Sent 50" at bounding box center [157, 154] width 63 height 23
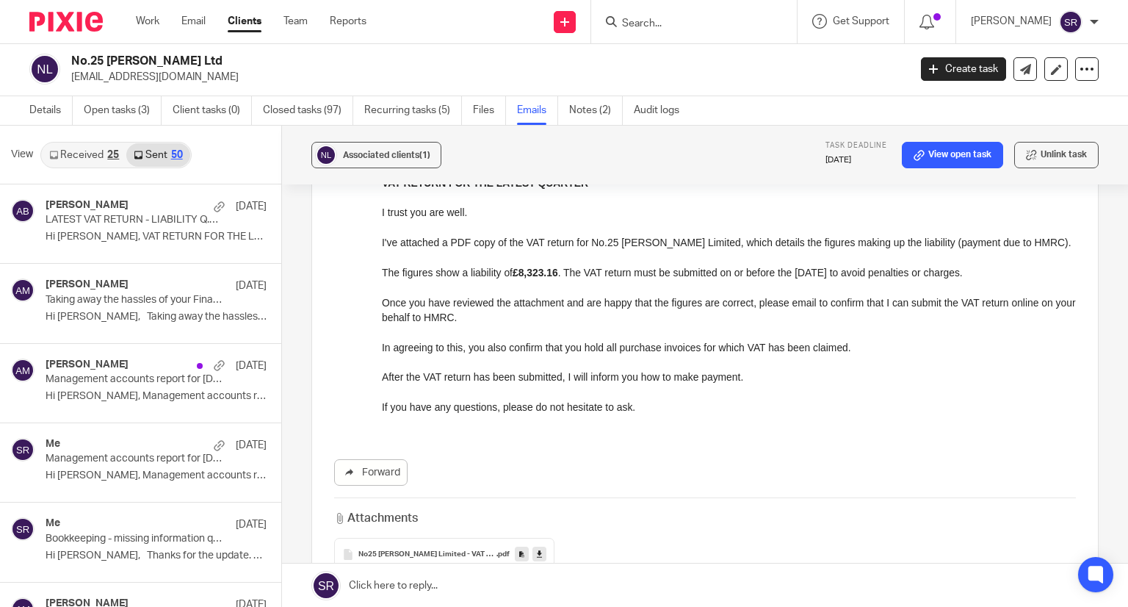
scroll to position [73, 0]
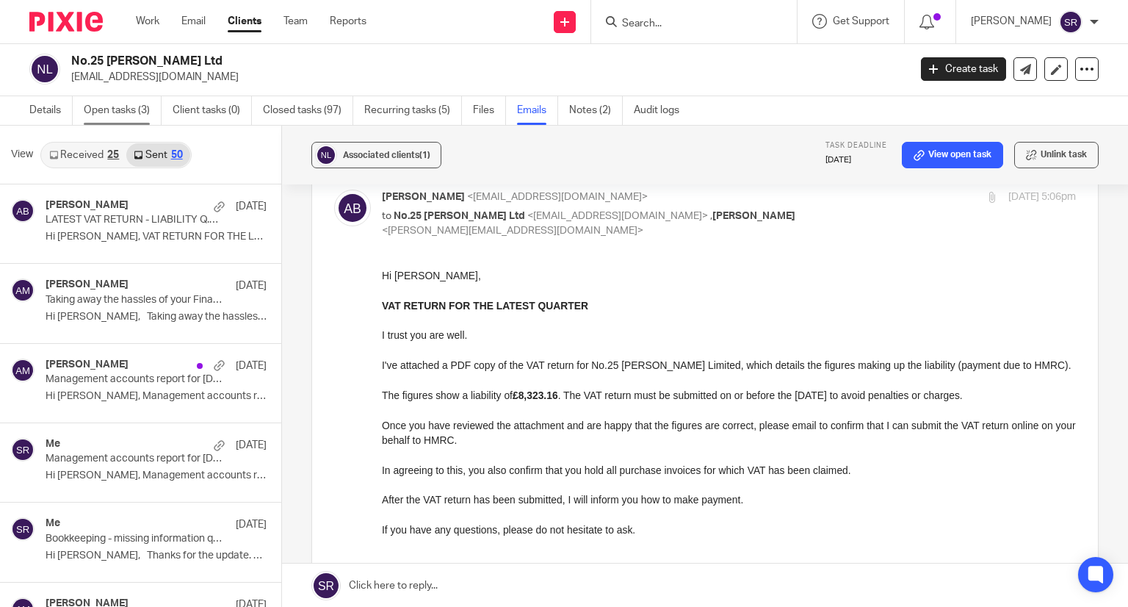
click at [123, 100] on link "Open tasks (3)" at bounding box center [123, 110] width 78 height 29
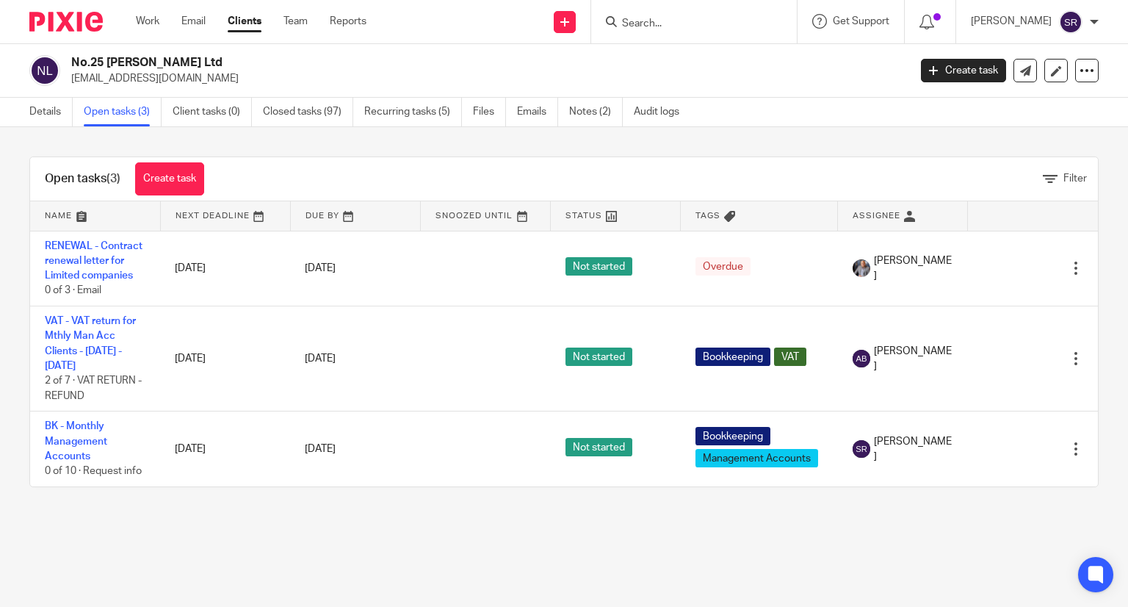
click at [120, 36] on div at bounding box center [60, 21] width 121 height 43
click at [128, 30] on div "Work Email Clients Team Reports Work Email Clients Team Reports Settings" at bounding box center [254, 21] width 267 height 43
click at [140, 24] on link "Work" at bounding box center [147, 21] width 23 height 15
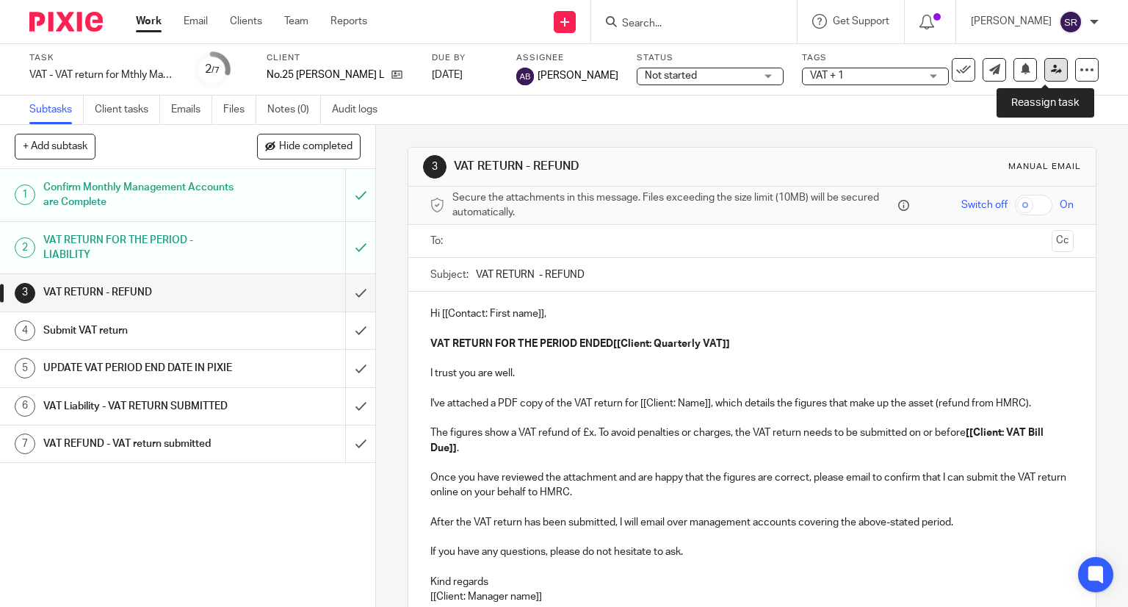
click at [1045, 61] on link at bounding box center [1055, 69] width 23 height 23
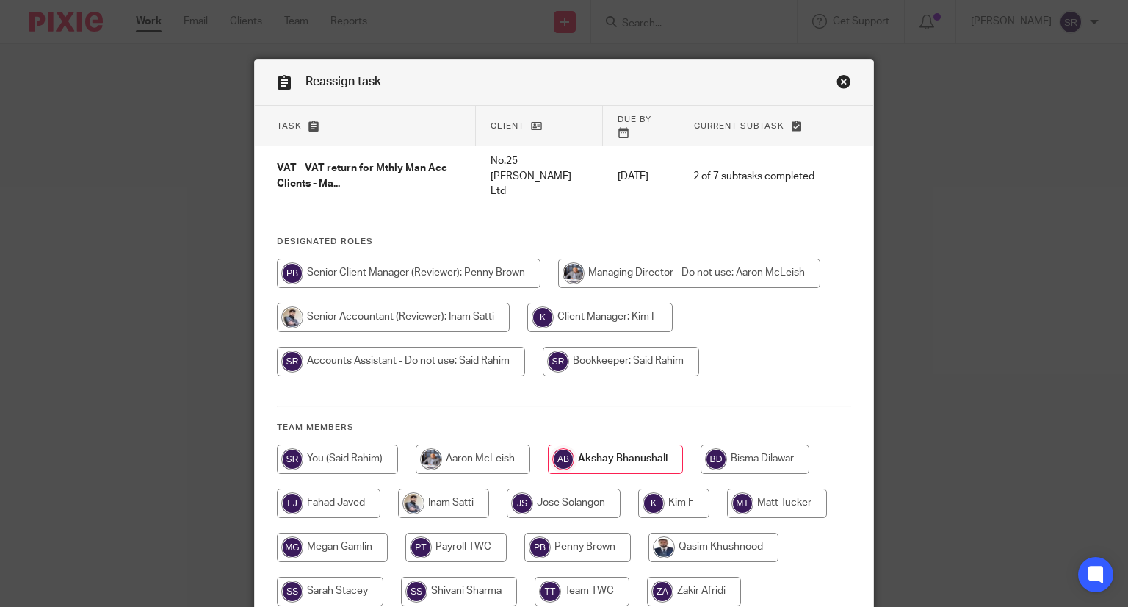
click at [609, 347] on input "radio" at bounding box center [621, 361] width 156 height 29
radio input "true"
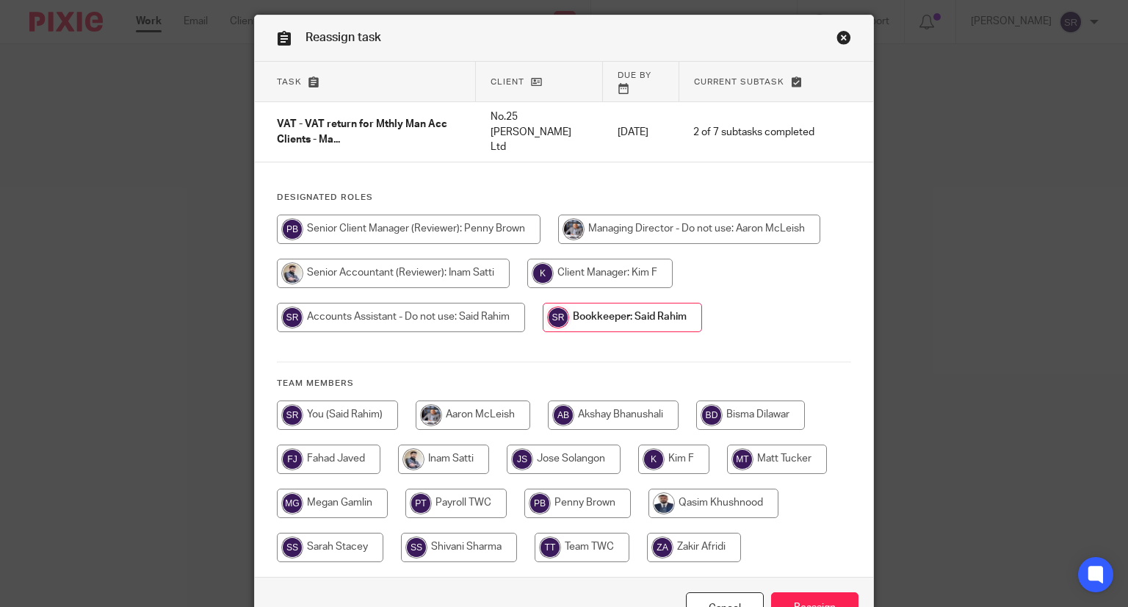
scroll to position [109, 0]
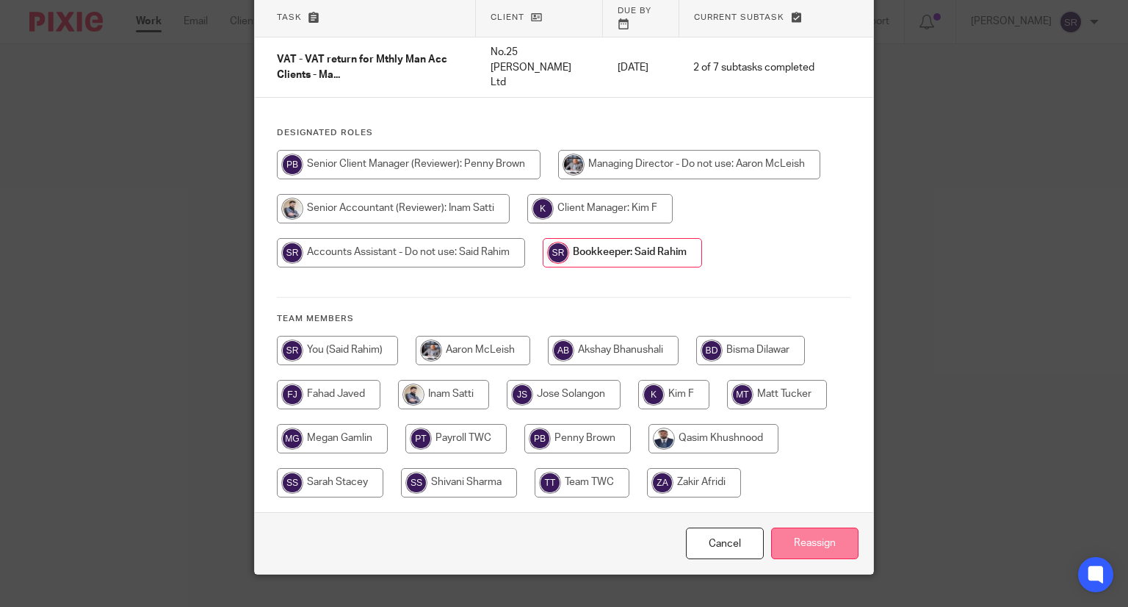
click at [796, 527] on input "Reassign" at bounding box center [814, 543] width 87 height 32
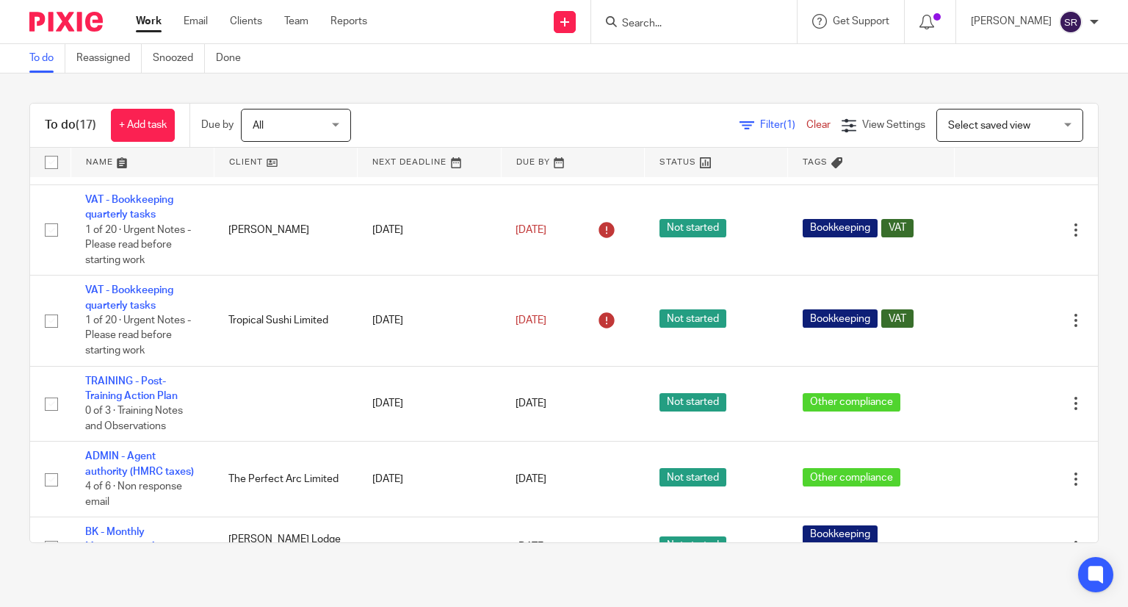
scroll to position [734, 0]
